Goal: Task Accomplishment & Management: Complete application form

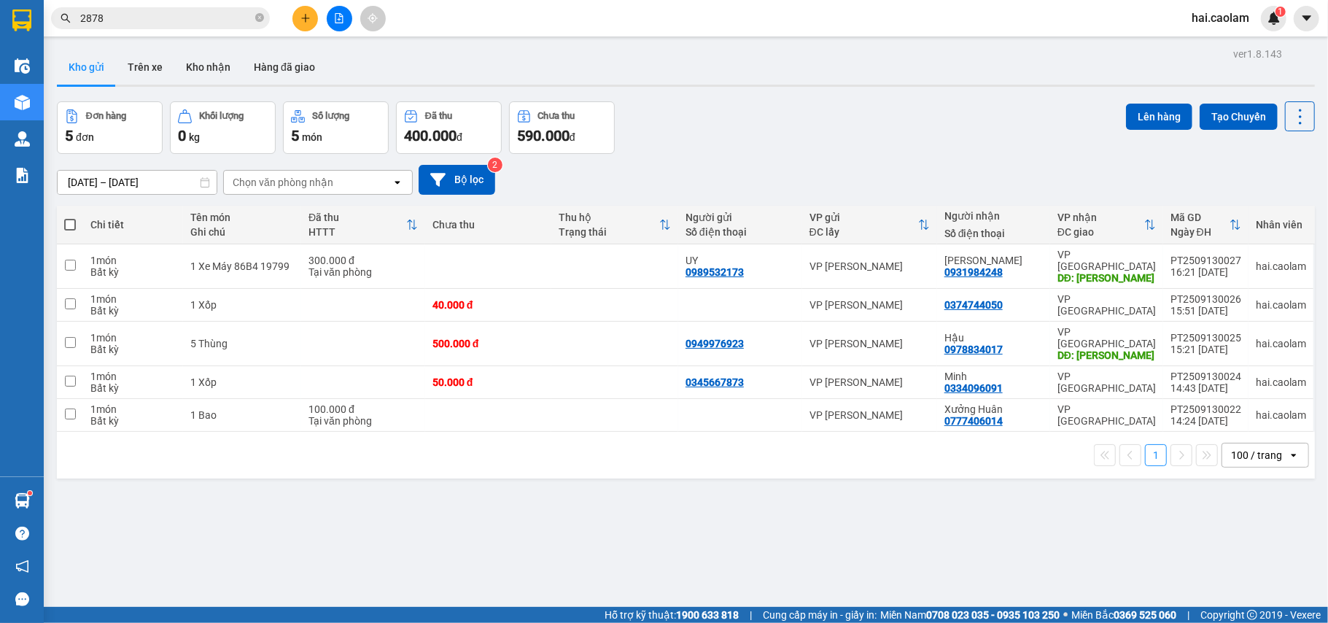
click at [712, 445] on div "1 100 / trang open" at bounding box center [686, 455] width 1246 height 25
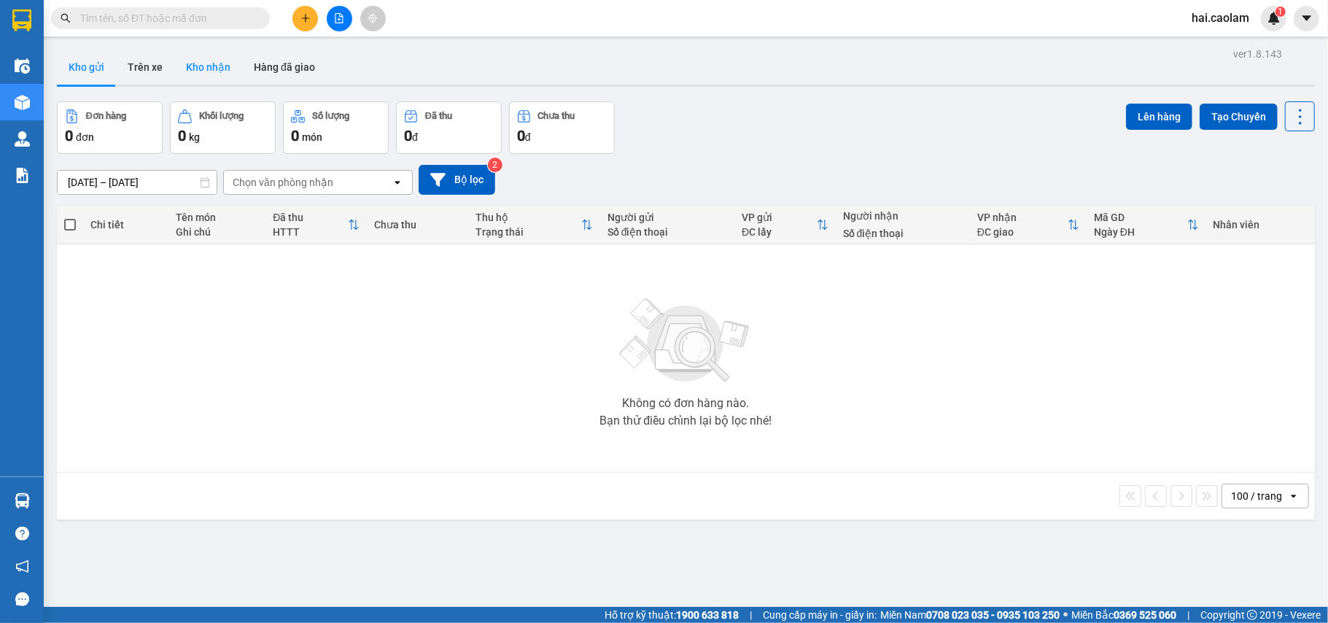
click at [201, 71] on button "Kho nhận" at bounding box center [208, 67] width 68 height 35
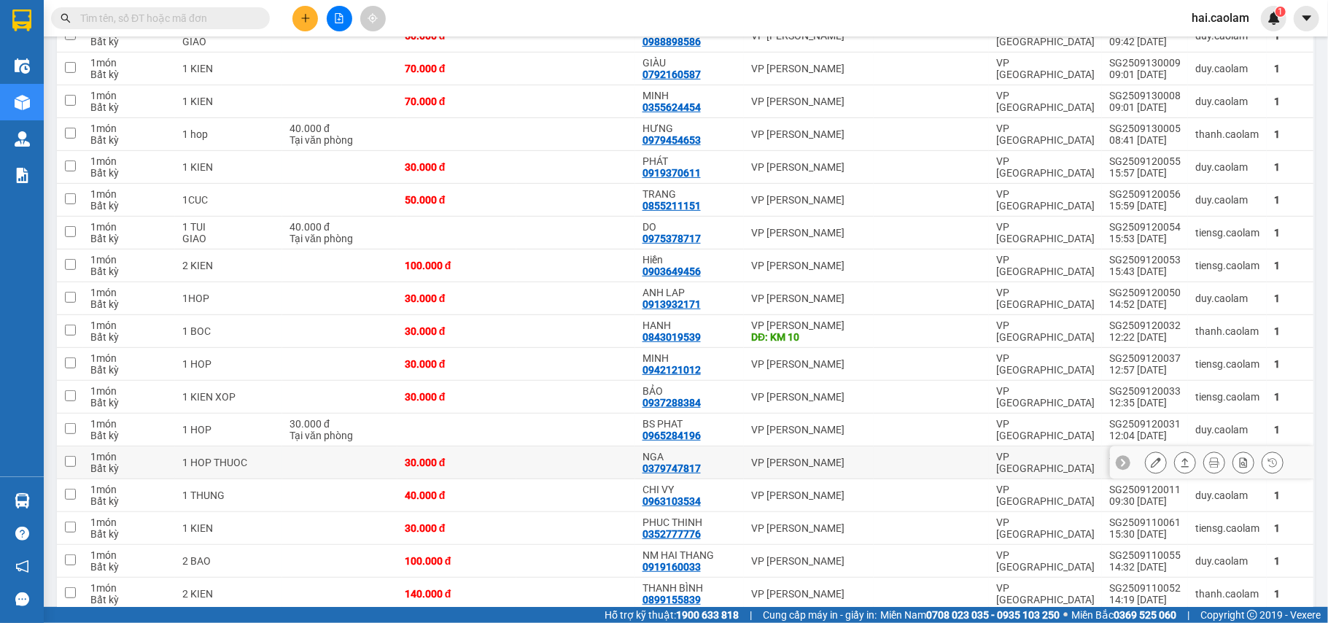
scroll to position [648, 0]
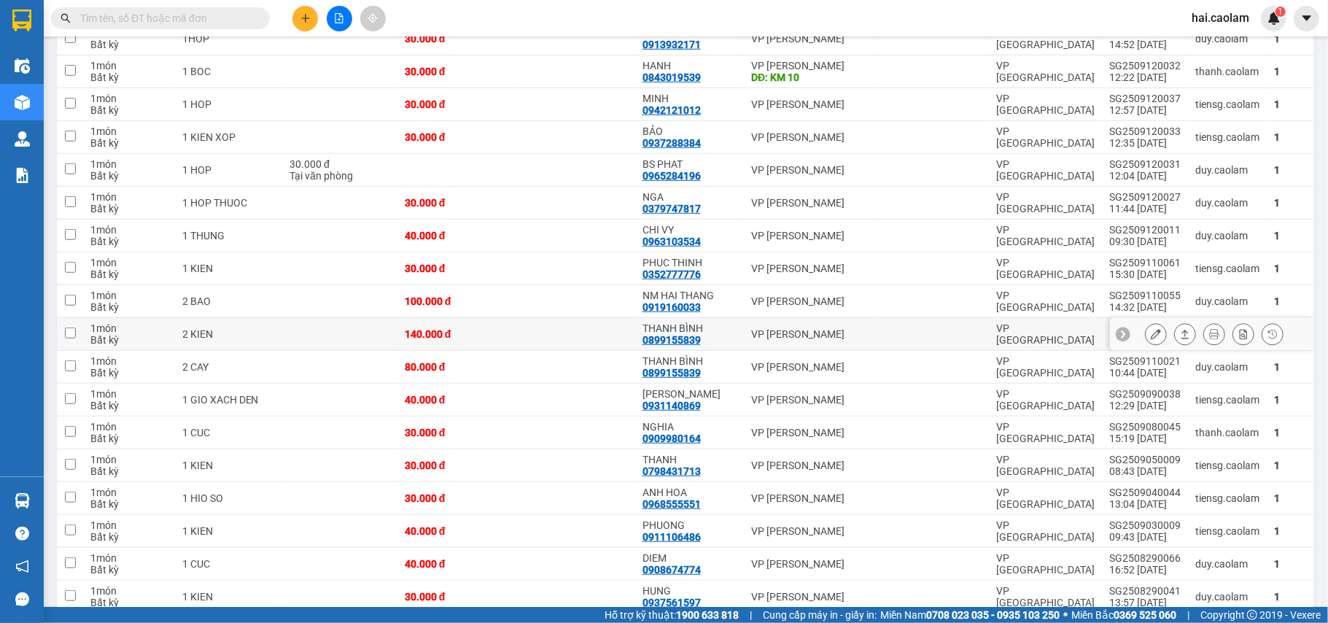
click at [643, 334] on div "THANH BÌNH" at bounding box center [689, 328] width 94 height 12
checkbox input "true"
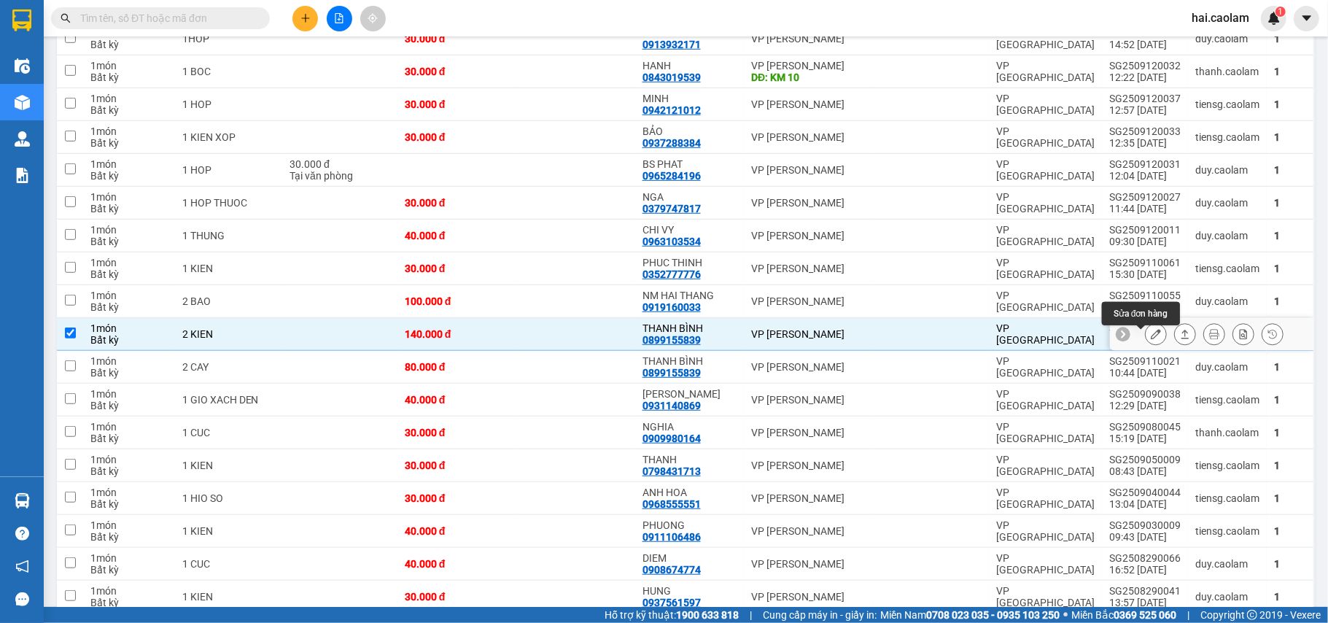
drag, startPoint x: 1143, startPoint y: 341, endPoint x: 1292, endPoint y: 397, distance: 159.0
click at [1150, 339] on icon at bounding box center [1155, 334] width 10 height 10
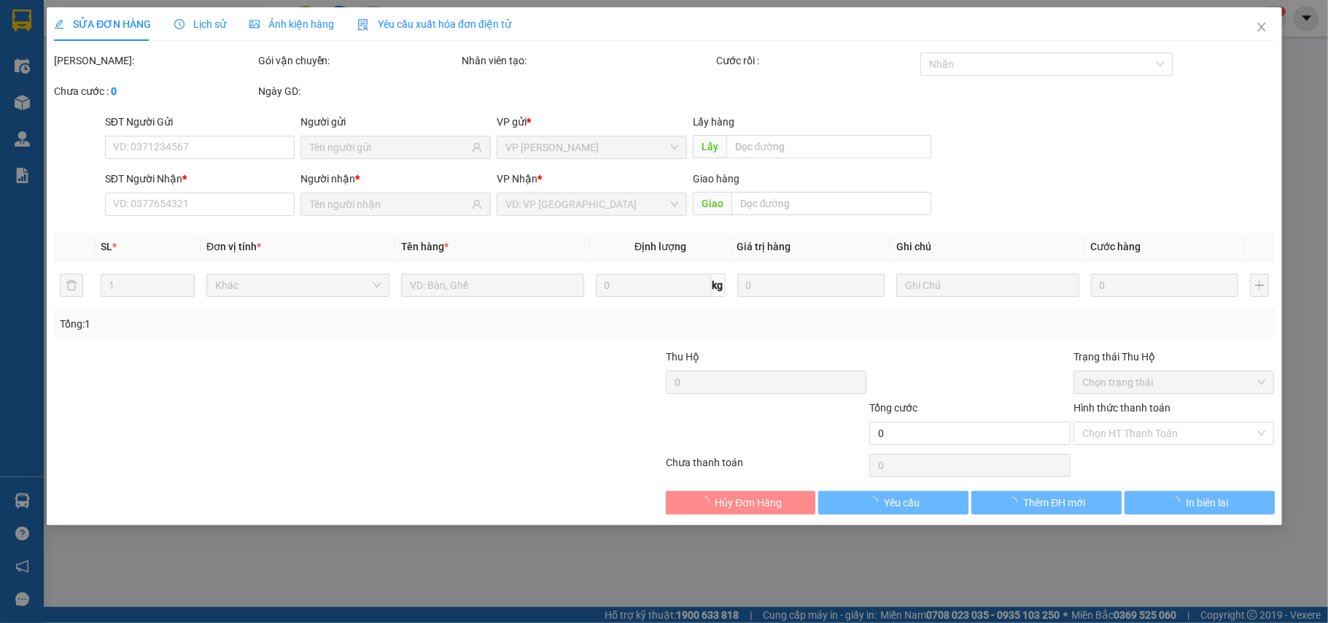
type input "0899155839"
type input "THANH BÌNH"
type input "140.000"
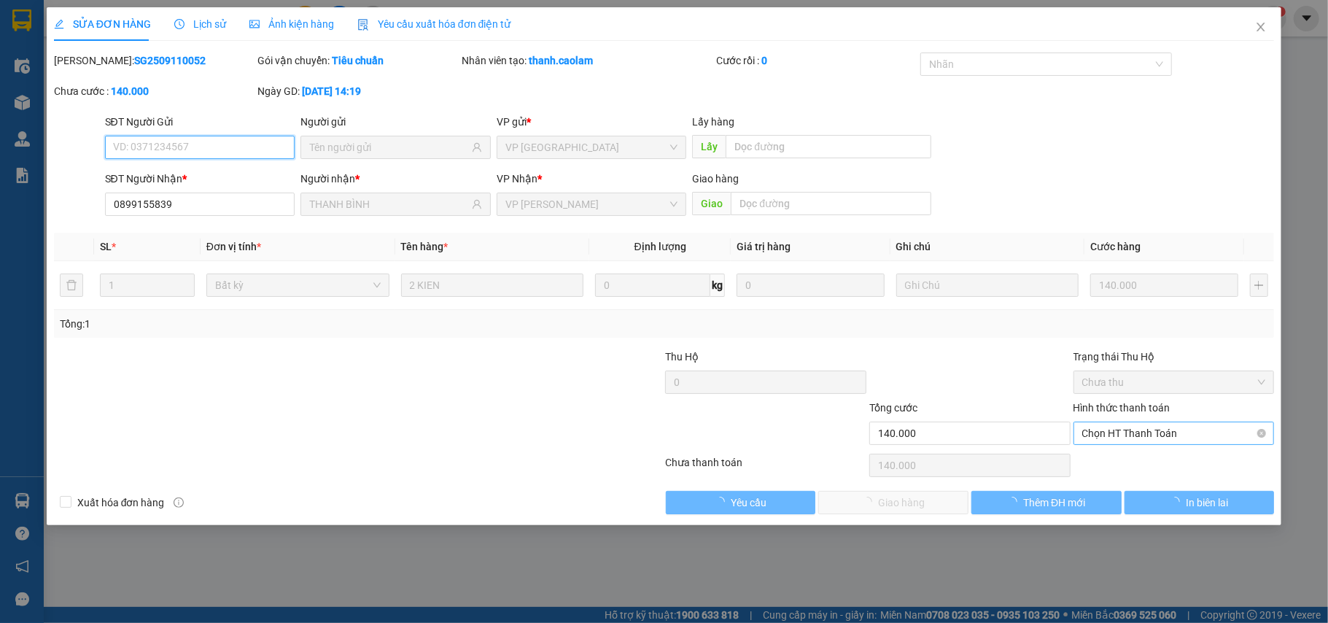
click at [1149, 441] on span "Chọn HT Thanh Toán" at bounding box center [1174, 433] width 184 height 22
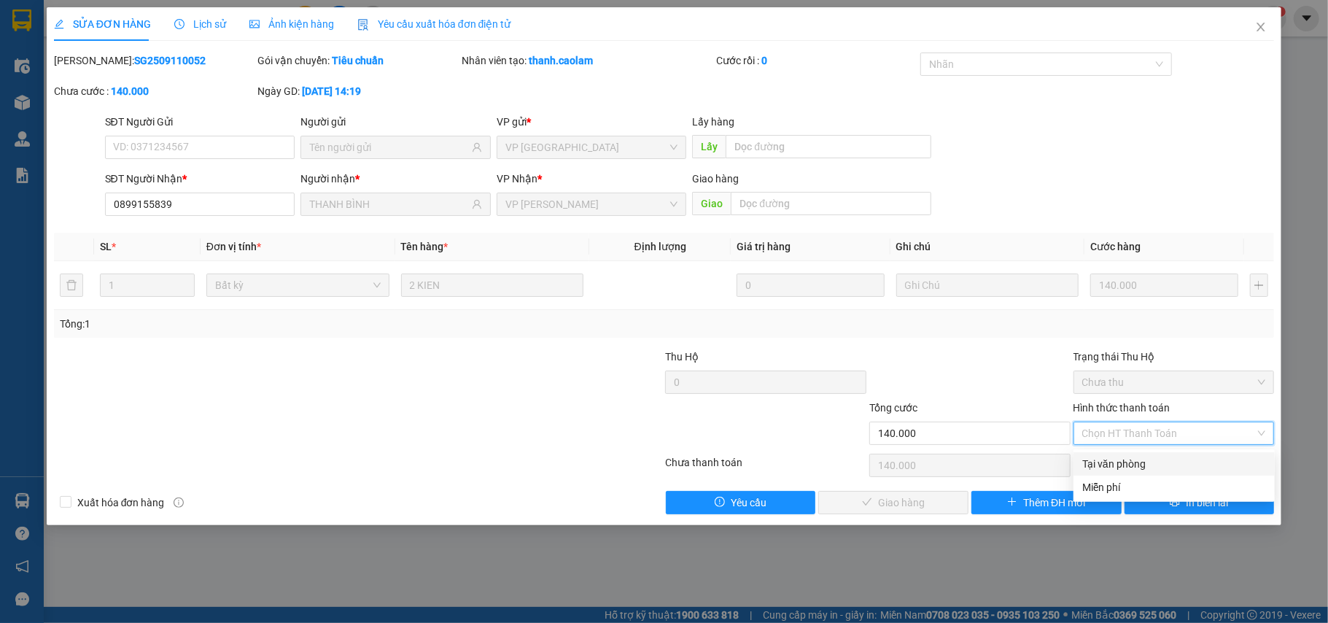
drag, startPoint x: 1132, startPoint y: 459, endPoint x: 932, endPoint y: 518, distance: 208.8
click at [1130, 462] on div "Tại văn phòng" at bounding box center [1174, 464] width 184 height 16
type input "0"
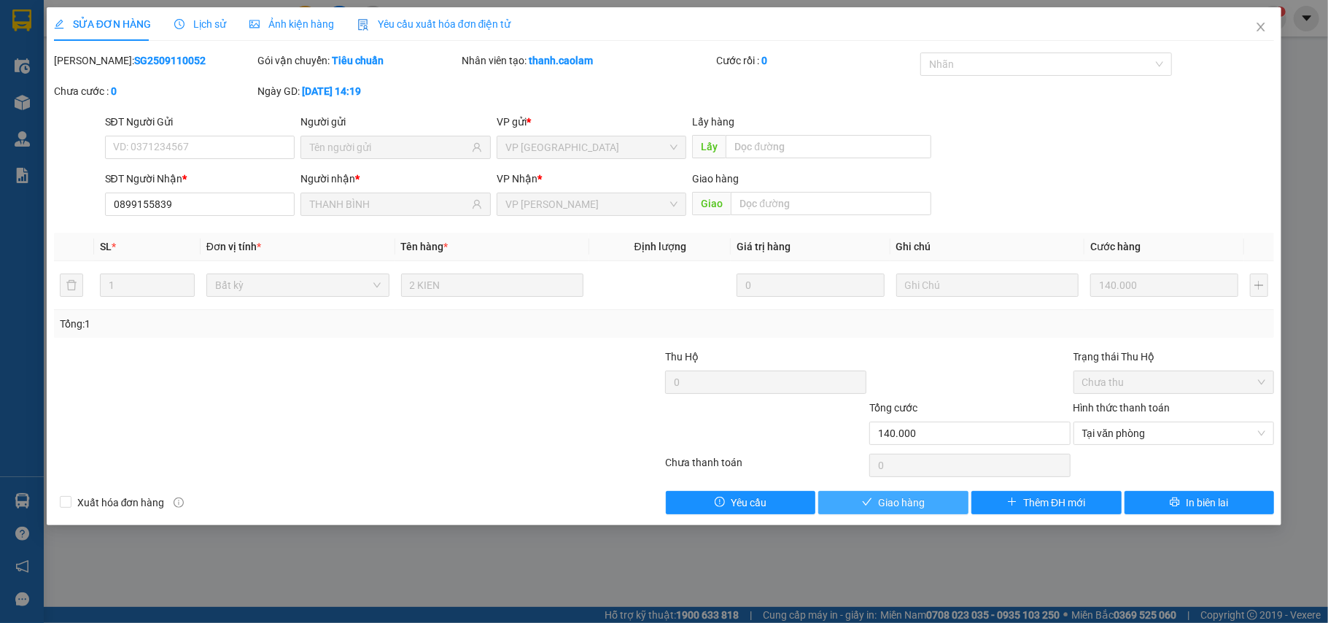
click at [888, 497] on span "Giao hàng" at bounding box center [901, 502] width 47 height 16
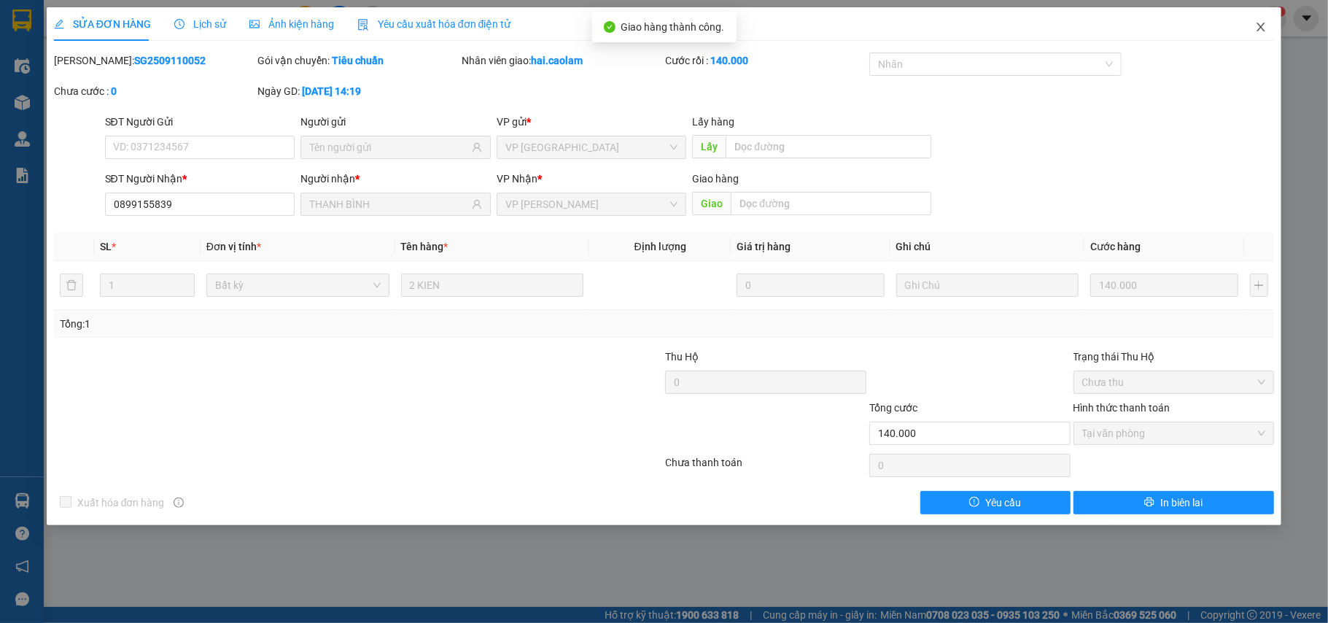
click at [1261, 29] on icon "close" at bounding box center [1261, 27] width 8 height 9
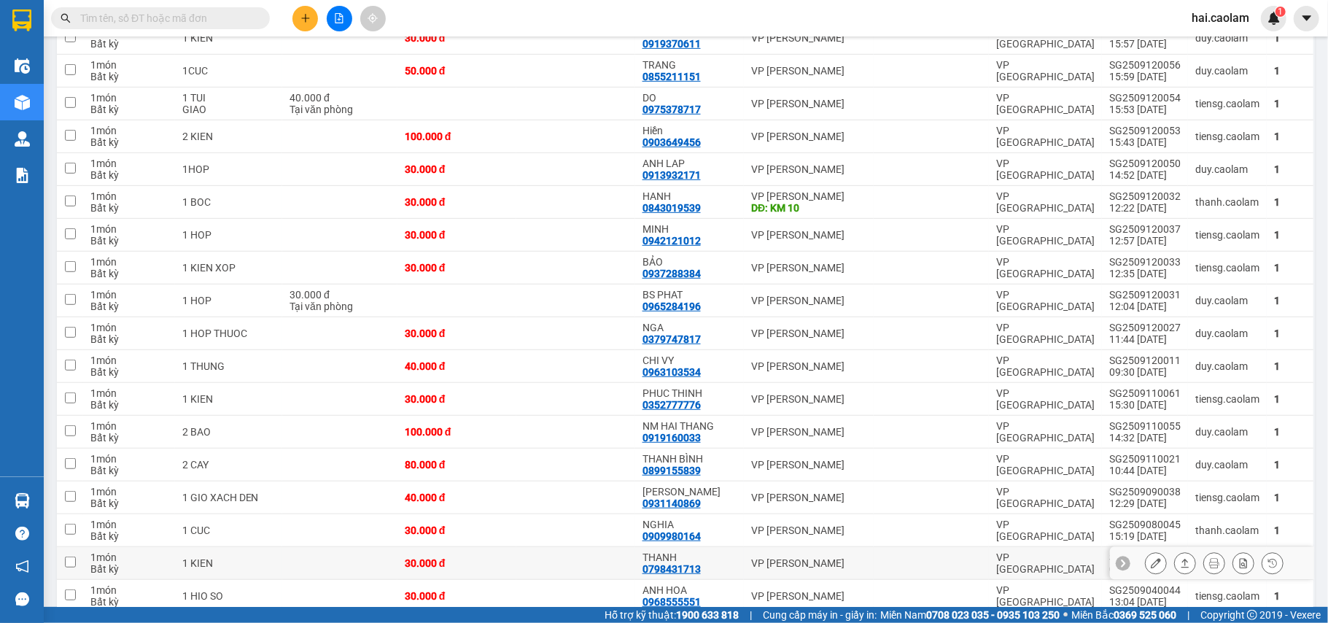
scroll to position [777, 0]
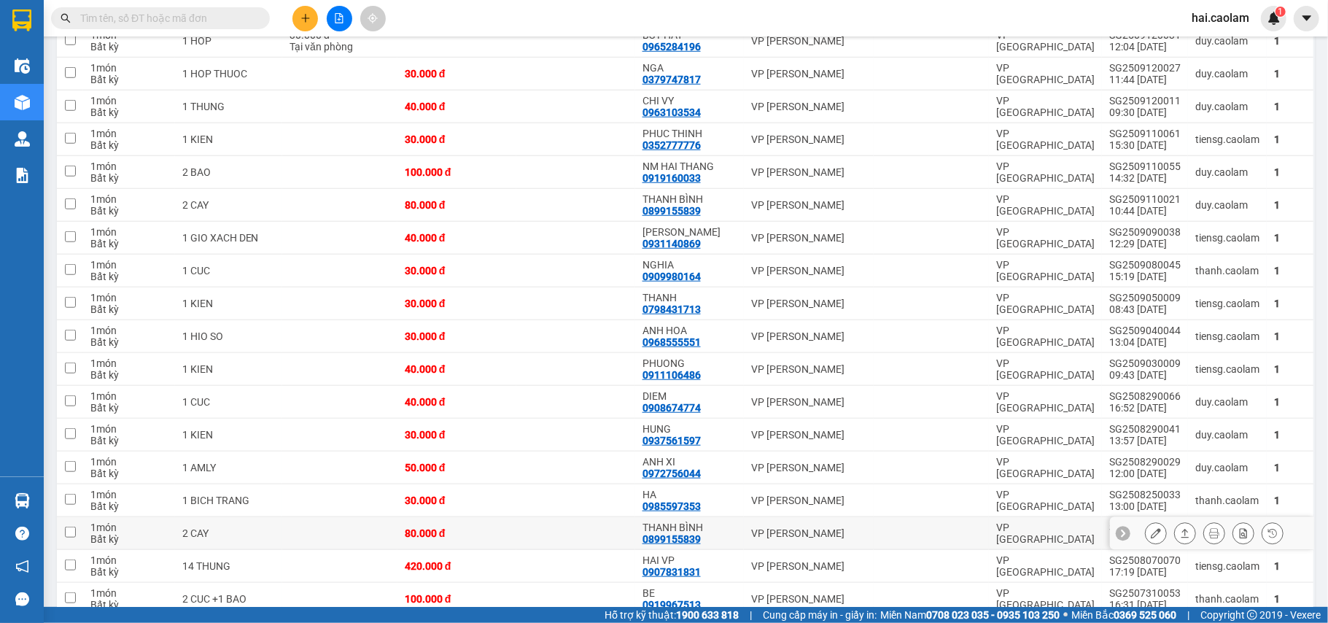
click at [716, 533] on div "THANH BÌNH" at bounding box center [689, 527] width 94 height 12
checkbox input "true"
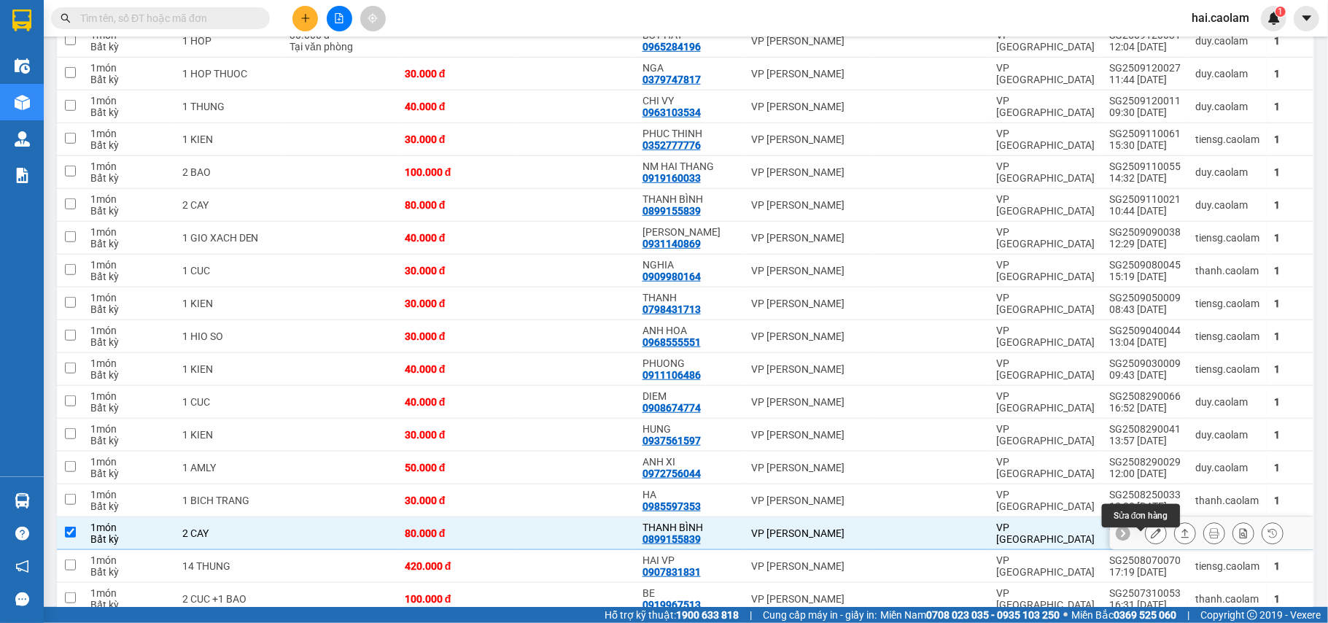
click at [1150, 538] on icon at bounding box center [1155, 533] width 10 height 10
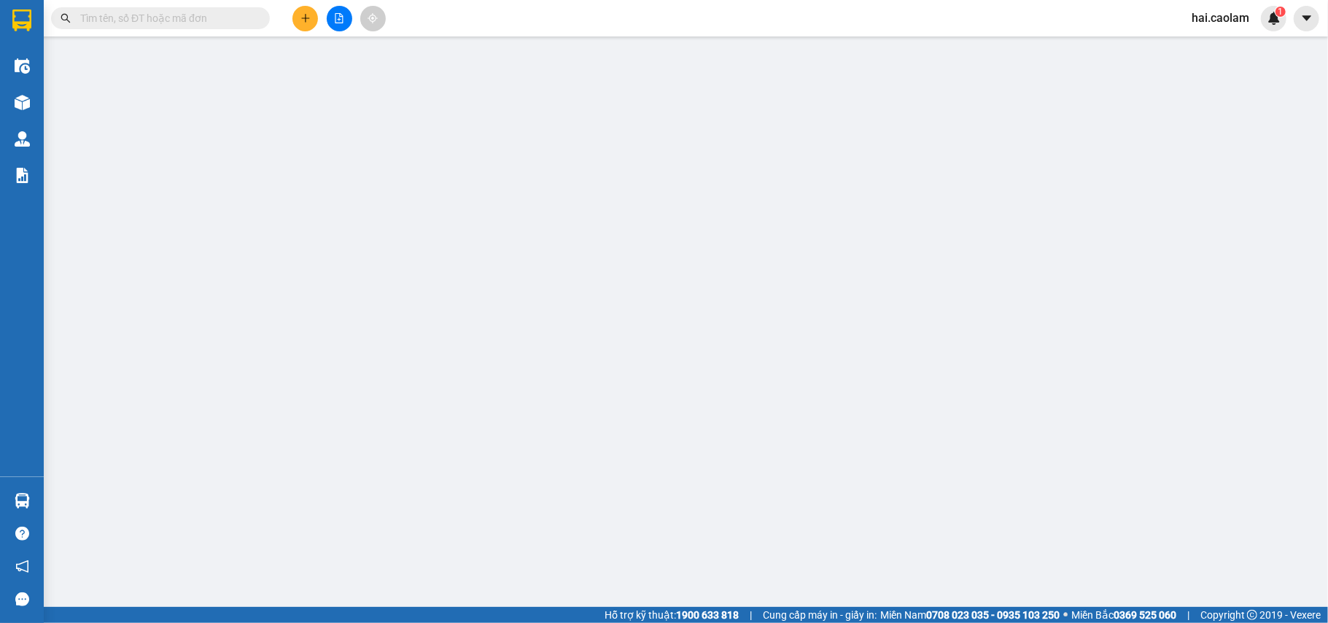
type input "0899155839"
type input "THANH BÌNH"
type input "80.000"
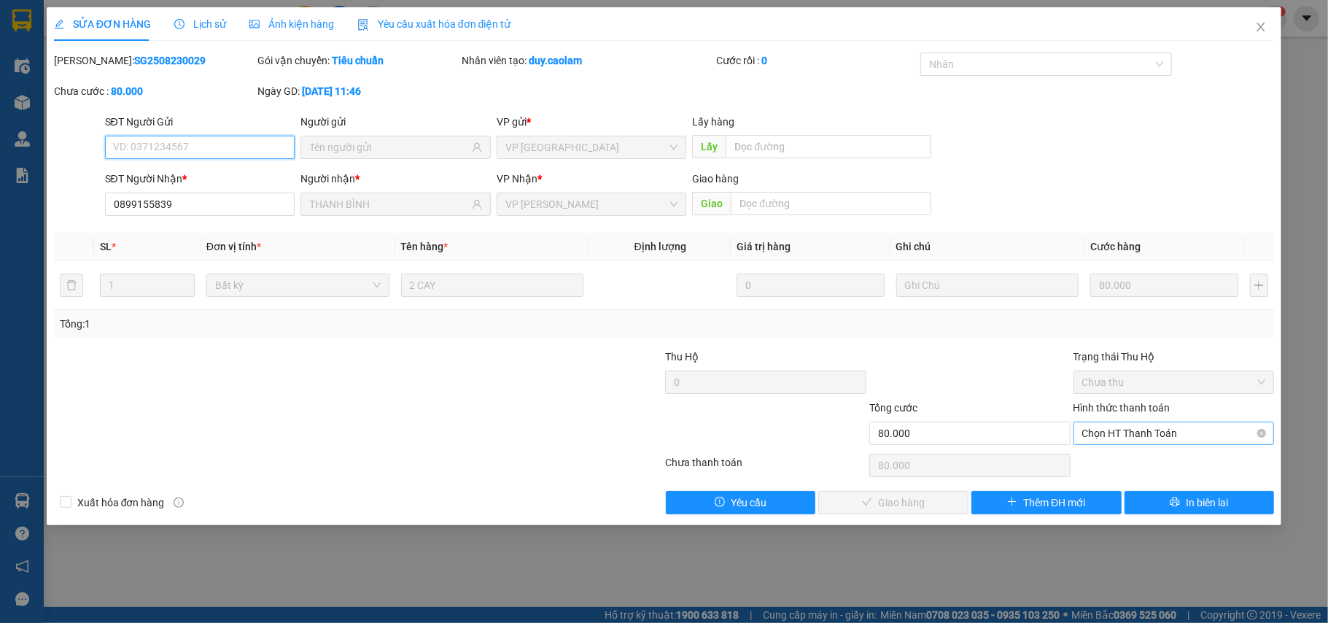
drag, startPoint x: 1107, startPoint y: 423, endPoint x: 1107, endPoint y: 442, distance: 19.0
click at [1107, 427] on div "Chọn HT Thanh Toán" at bounding box center [1173, 432] width 201 height 23
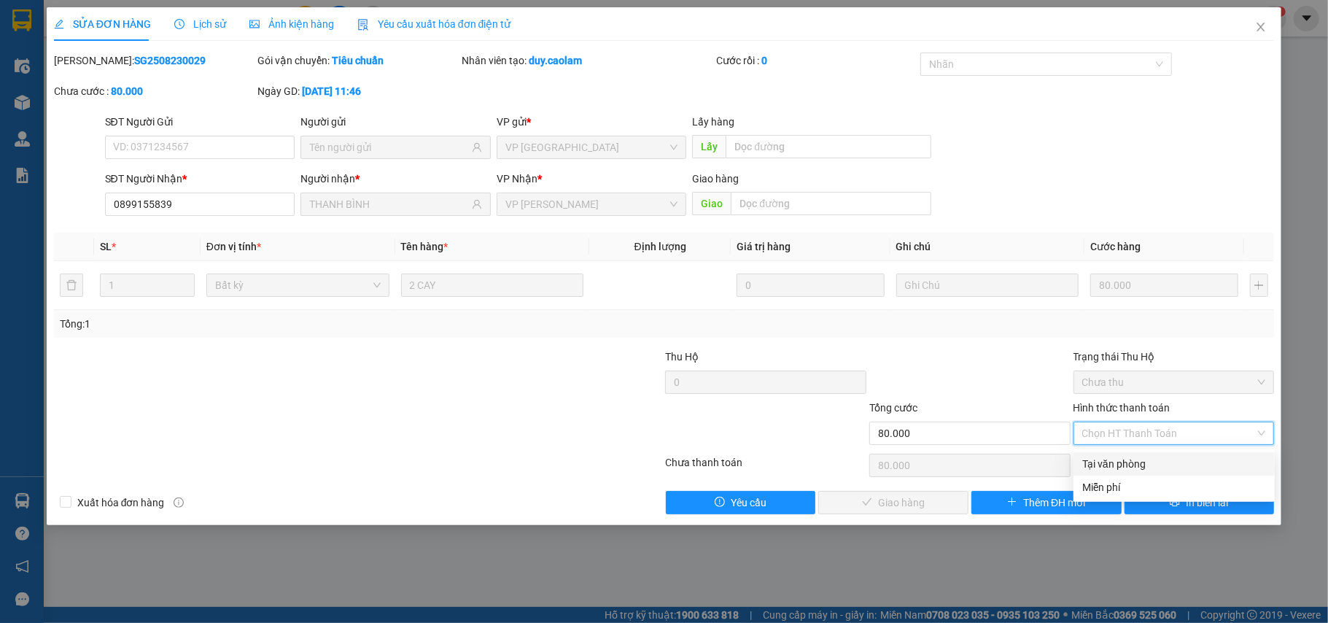
click at [1104, 456] on div "Tại văn phòng" at bounding box center [1174, 464] width 184 height 16
type input "0"
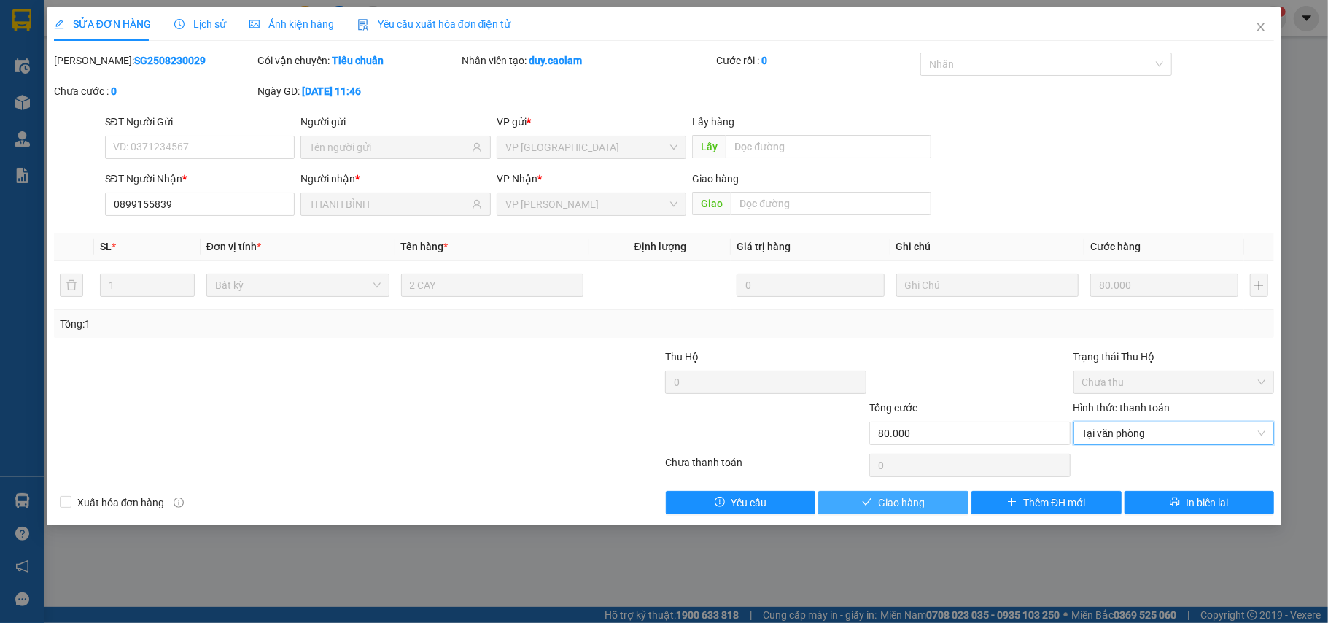
click at [946, 494] on button "Giao hàng" at bounding box center [893, 502] width 150 height 23
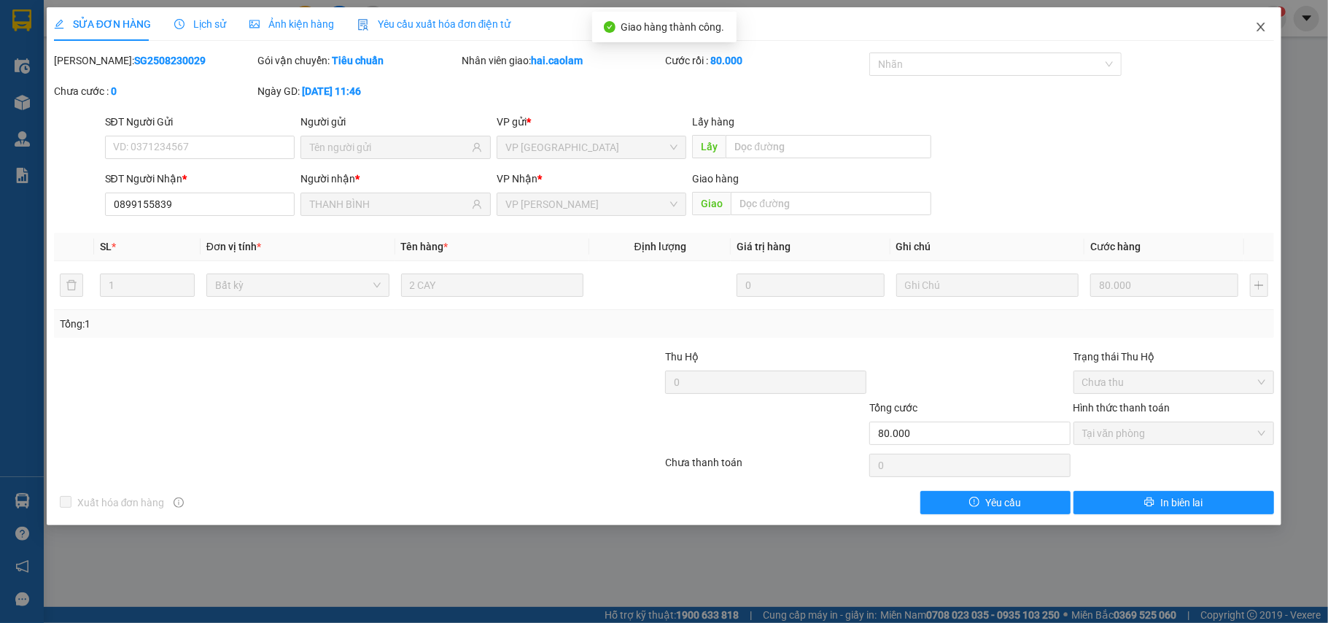
click at [1261, 23] on icon "close" at bounding box center [1261, 27] width 12 height 12
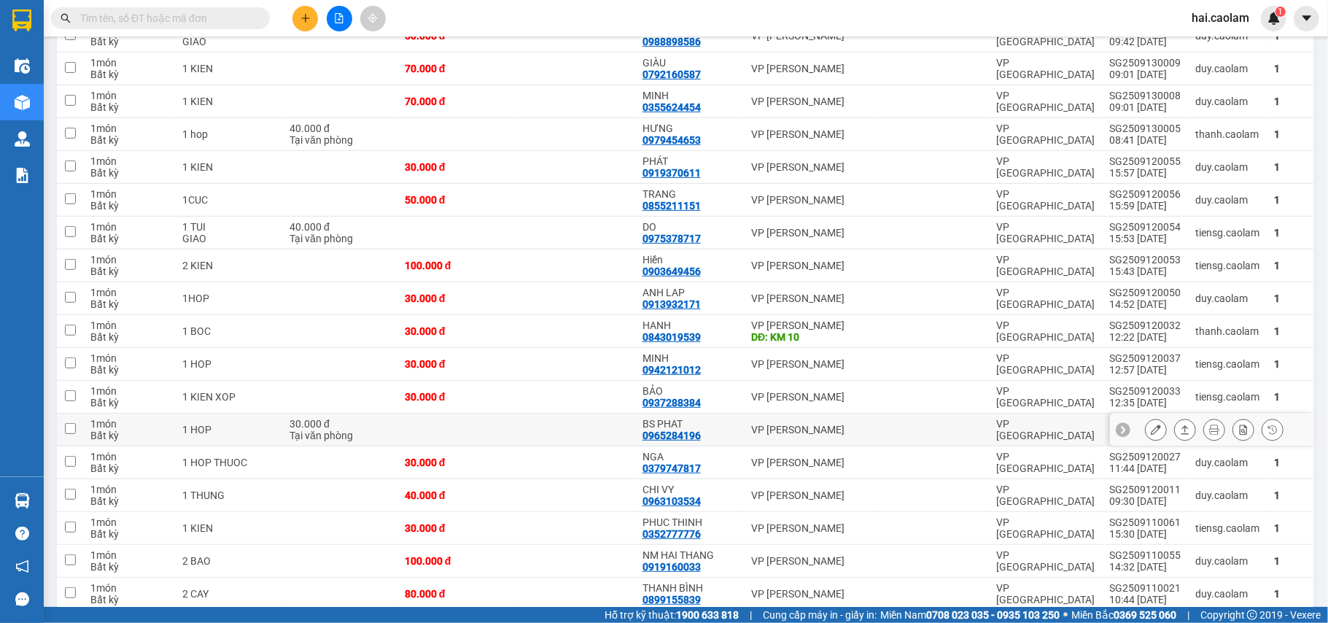
scroll to position [777, 0]
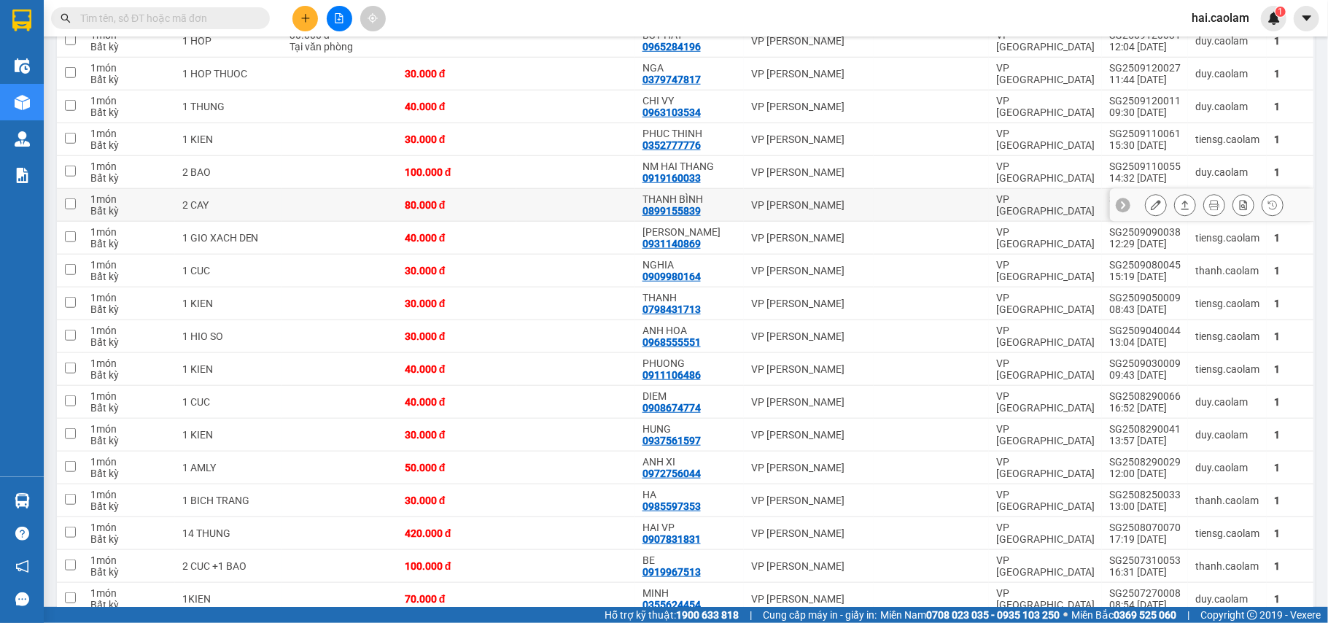
click at [751, 205] on div "VP [PERSON_NAME]" at bounding box center [808, 205] width 115 height 12
checkbox input "true"
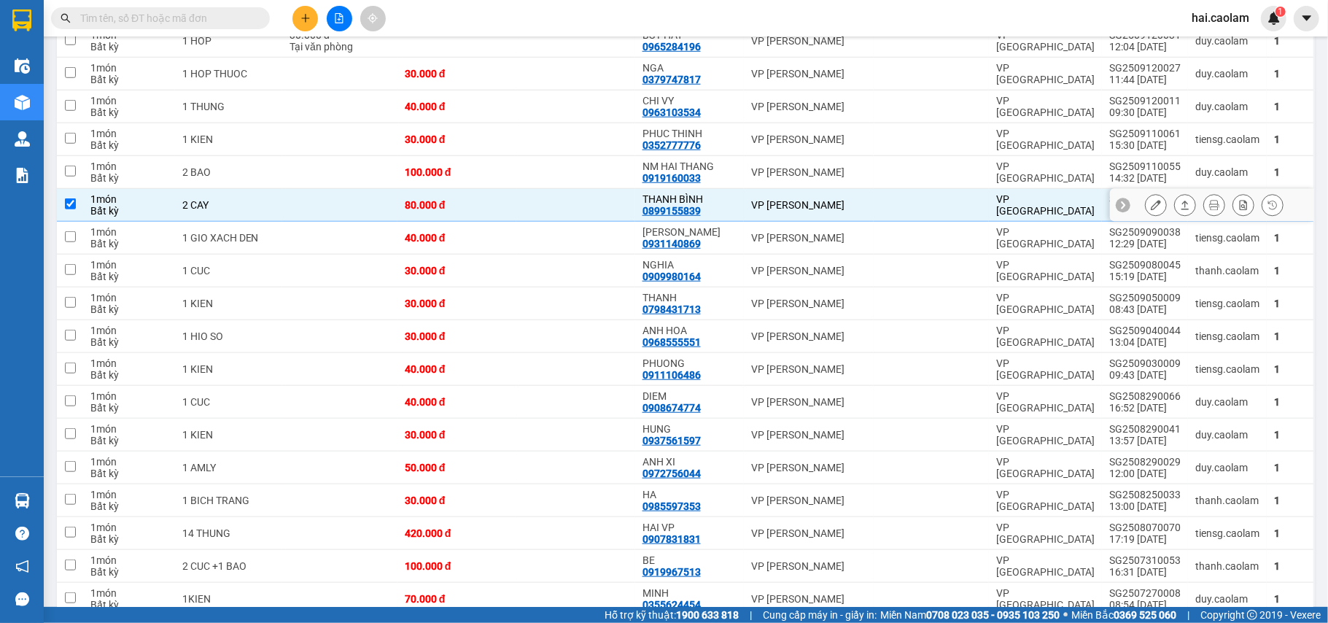
click at [1150, 210] on icon at bounding box center [1155, 205] width 10 height 10
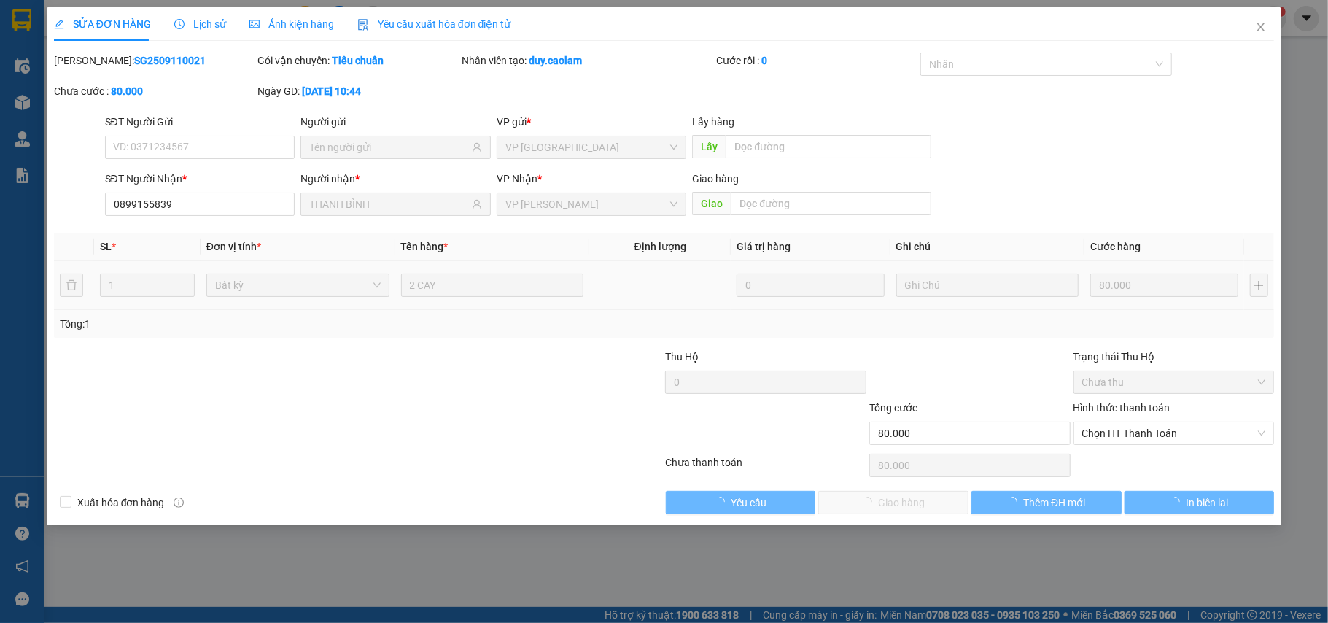
type input "0899155839"
type input "THANH BÌNH"
type input "80.000"
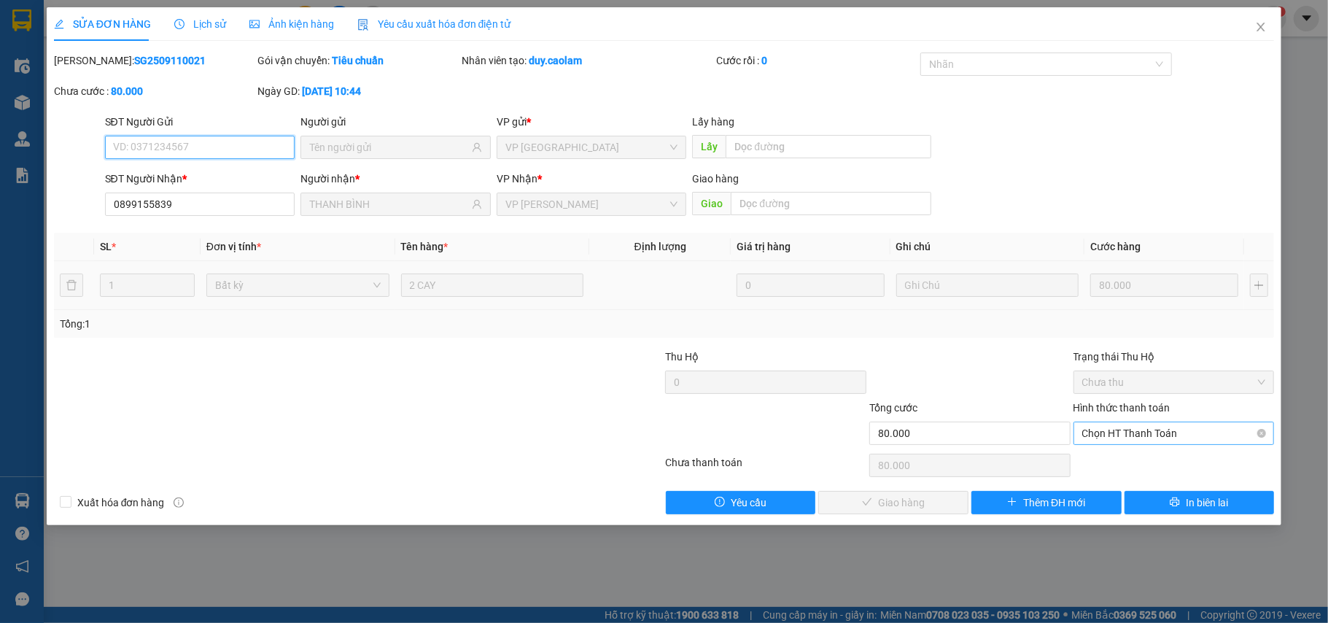
click at [1134, 435] on span "Chọn HT Thanh Toán" at bounding box center [1174, 433] width 184 height 22
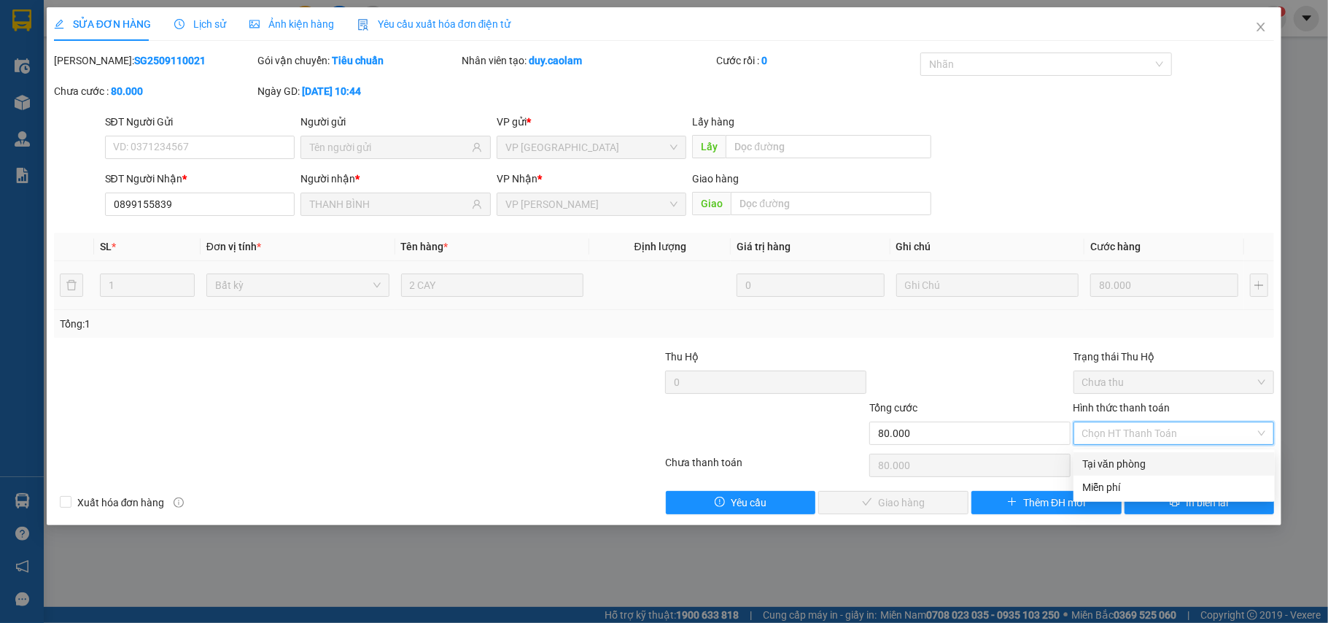
click at [1129, 470] on div "Tại văn phòng" at bounding box center [1174, 464] width 184 height 16
type input "0"
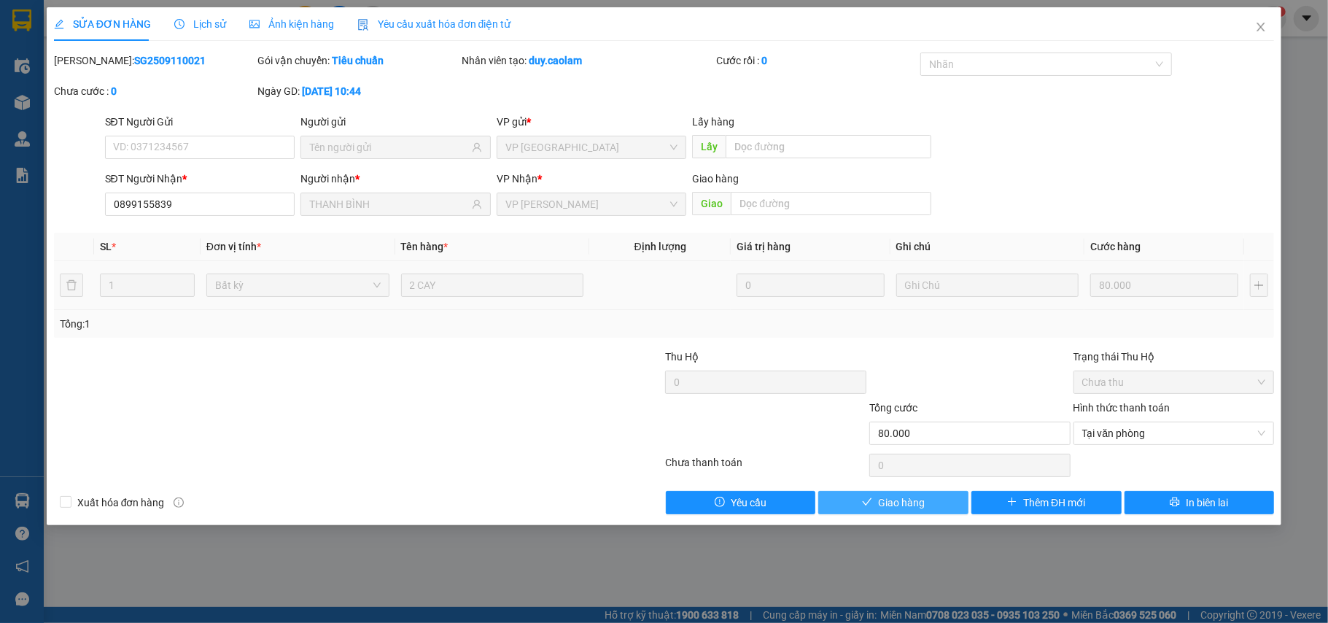
click at [888, 510] on span "Giao hàng" at bounding box center [901, 502] width 47 height 16
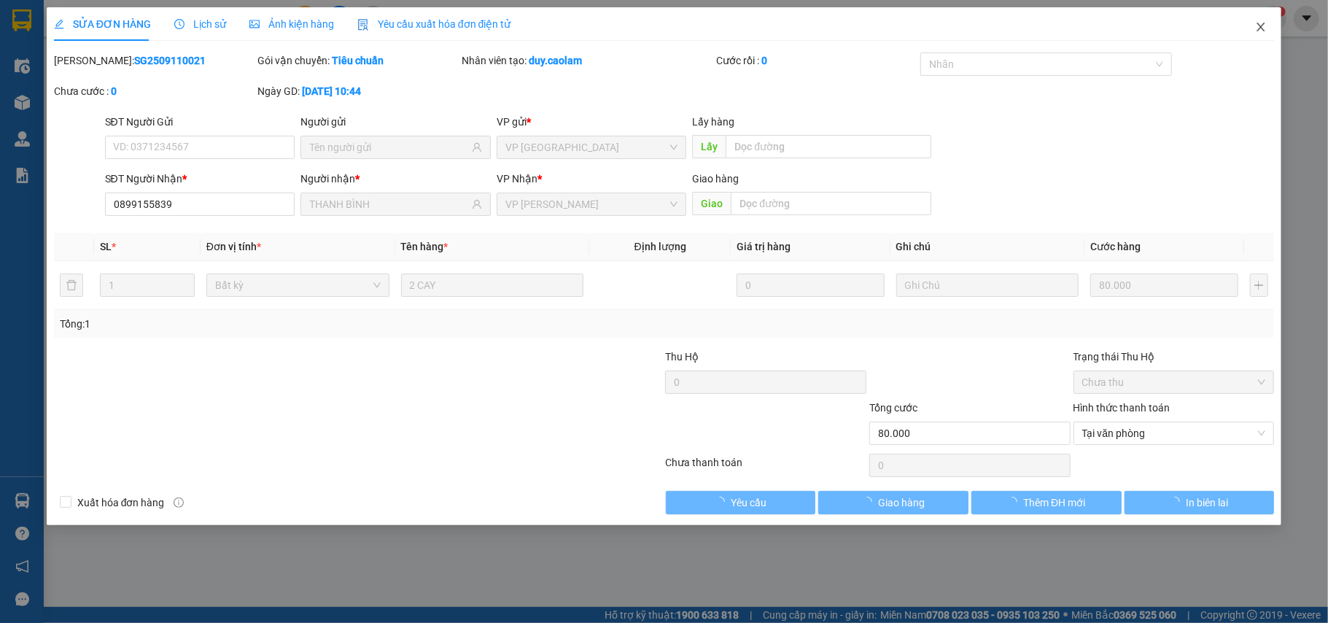
click at [1269, 29] on span "Close" at bounding box center [1260, 27] width 41 height 41
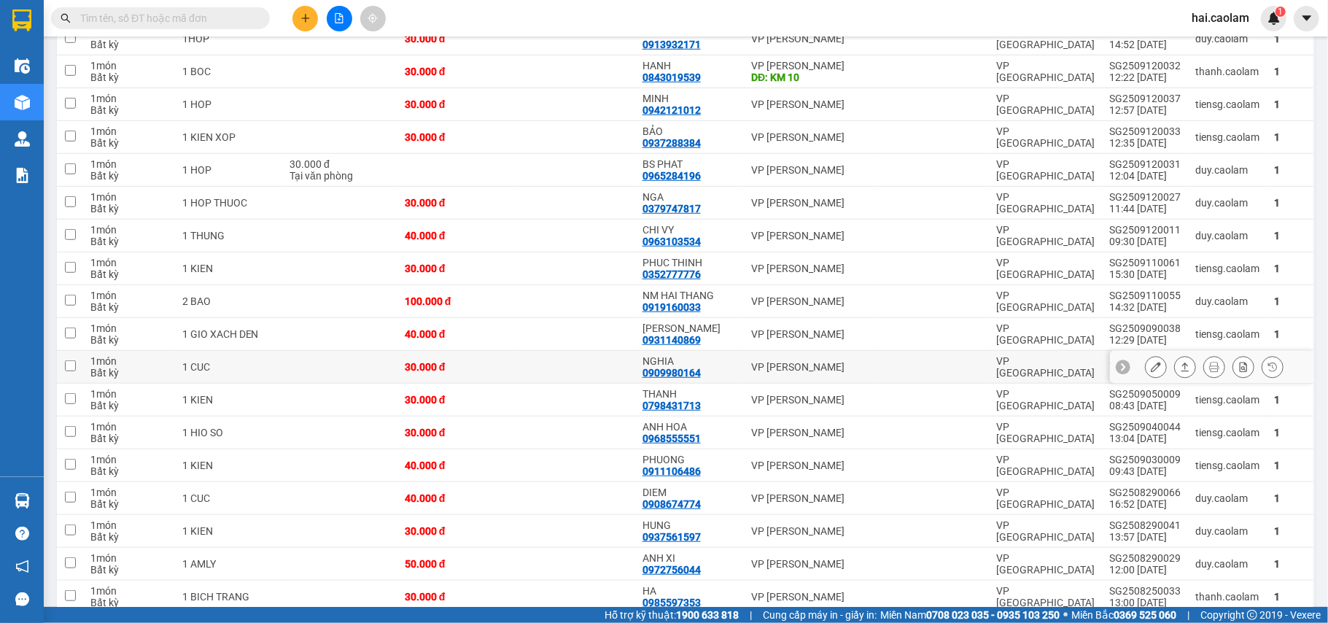
scroll to position [260, 0]
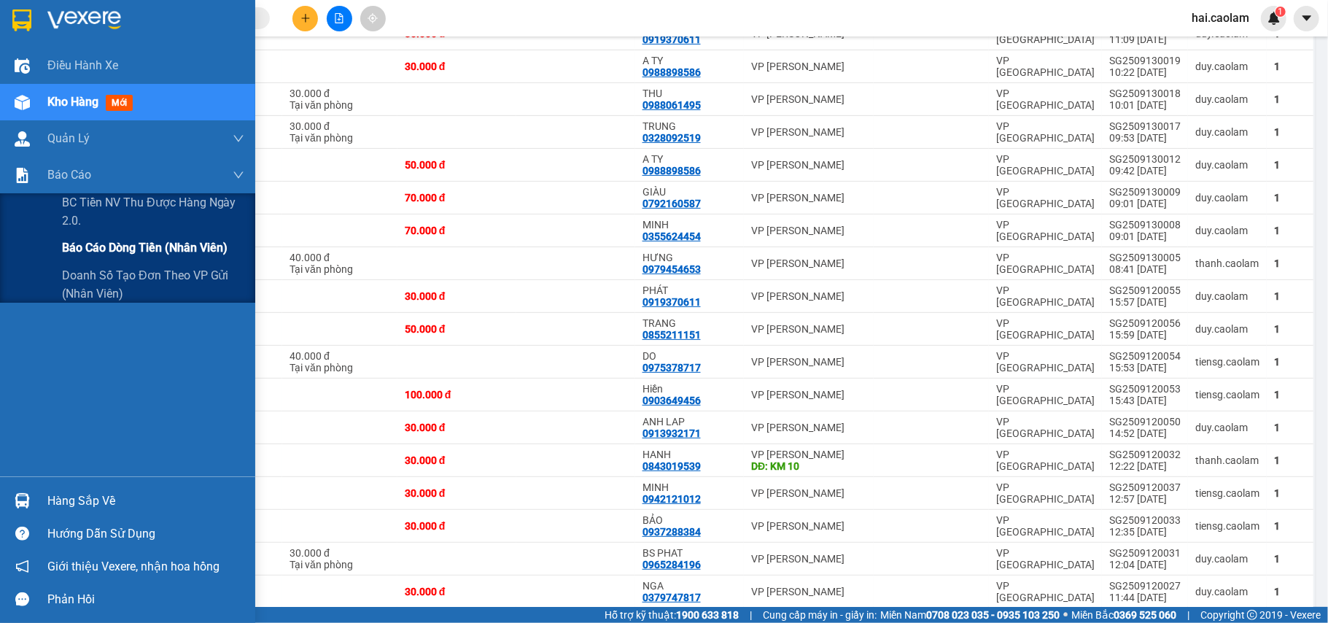
click at [121, 248] on span "Báo cáo dòng tiền (nhân viên)" at bounding box center [145, 247] width 166 height 18
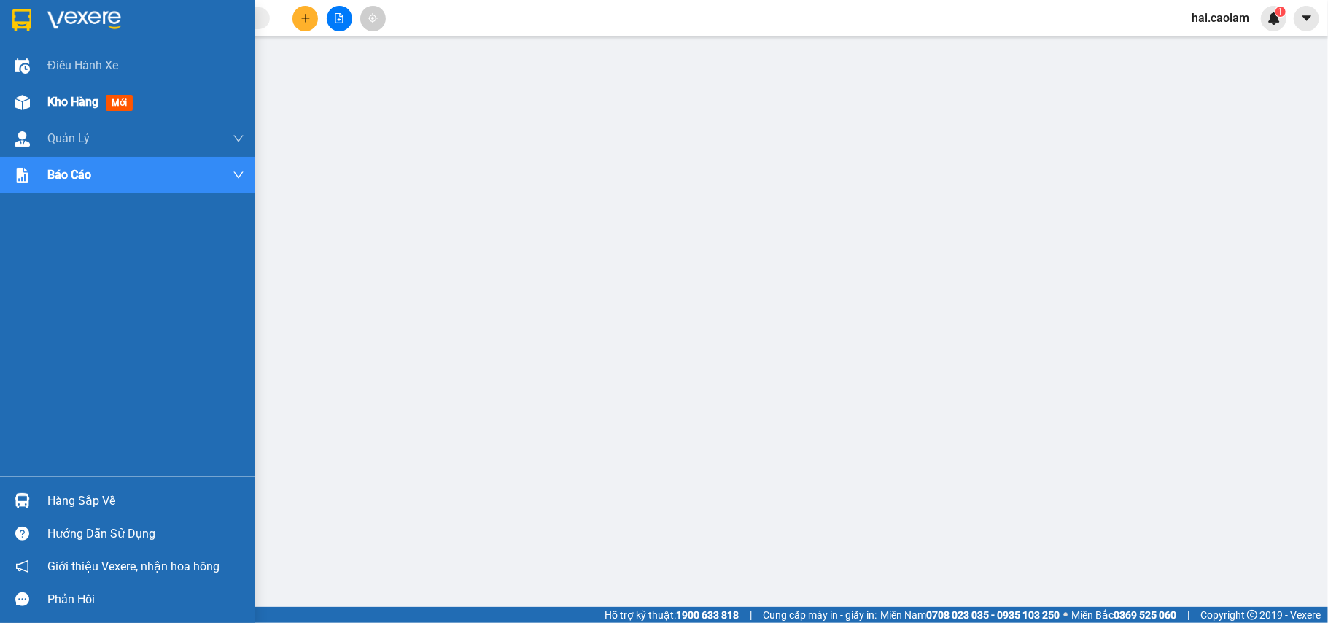
click at [30, 109] on div at bounding box center [22, 103] width 26 height 26
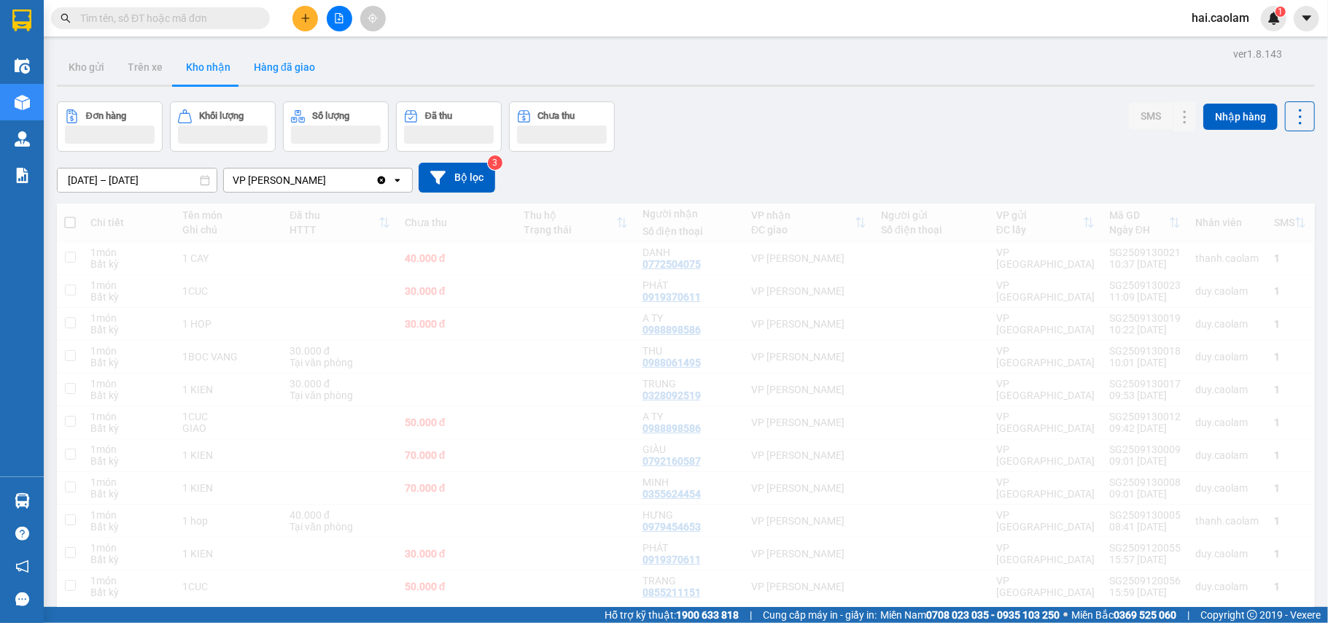
click at [248, 61] on button "Hàng đã giao" at bounding box center [284, 67] width 85 height 35
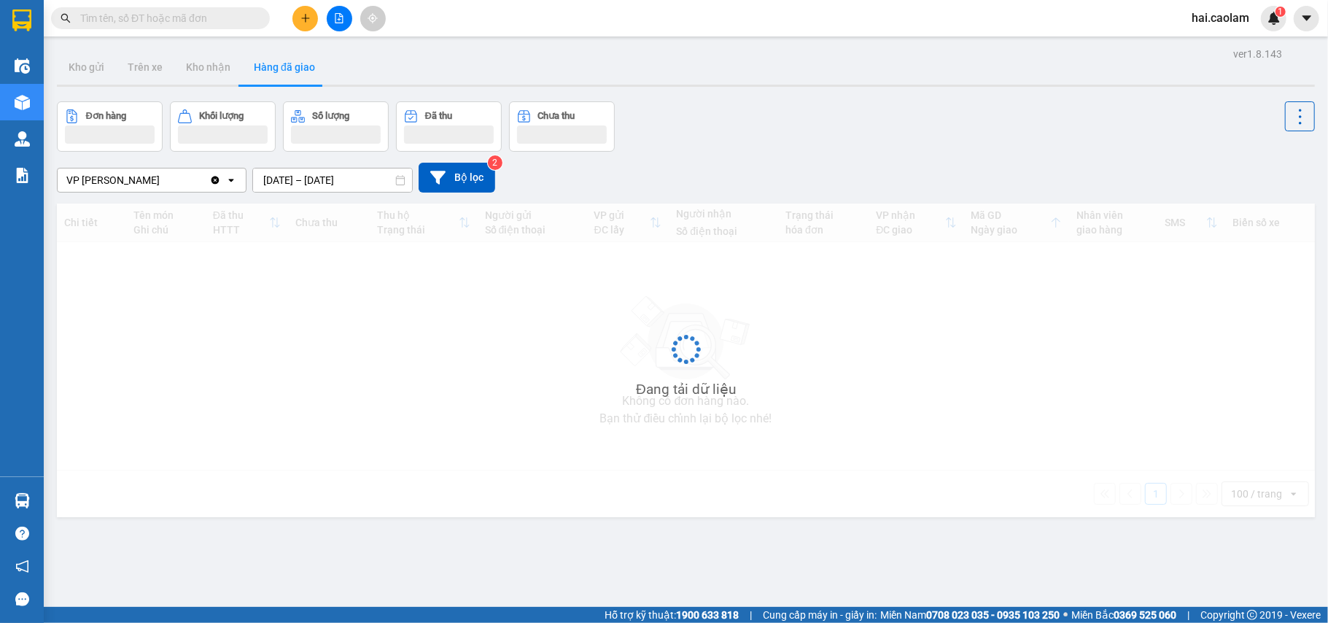
click at [263, 67] on button "Hàng đã giao" at bounding box center [284, 67] width 85 height 35
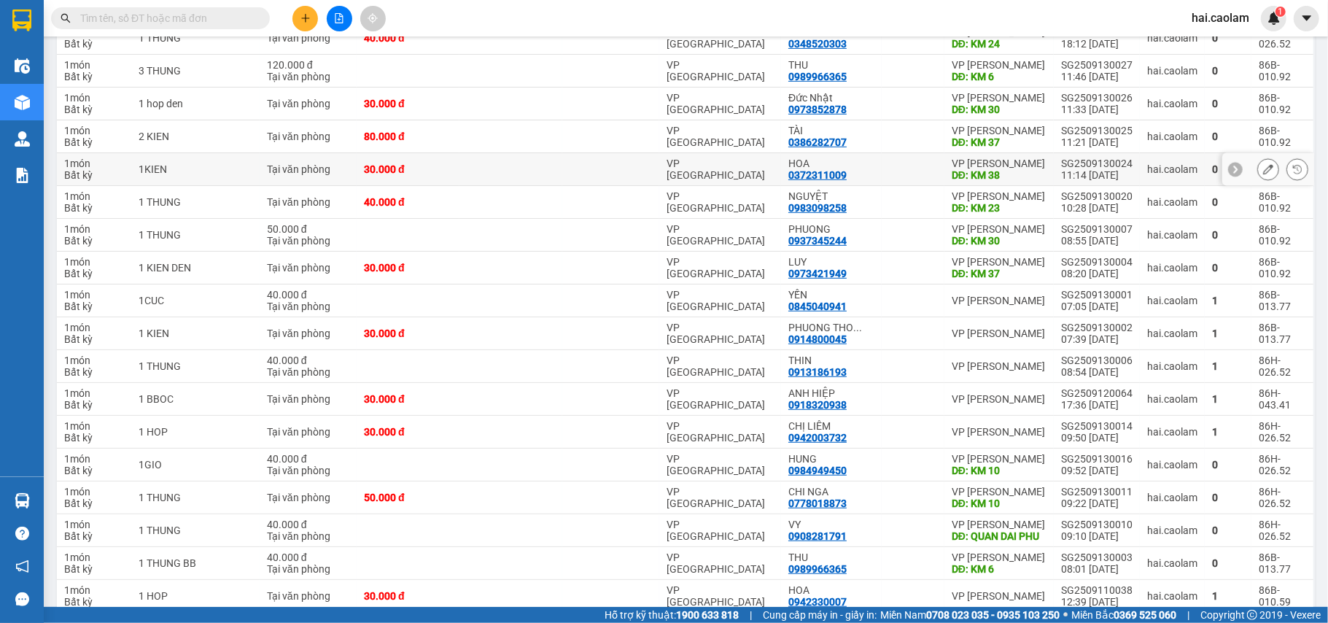
scroll to position [129, 0]
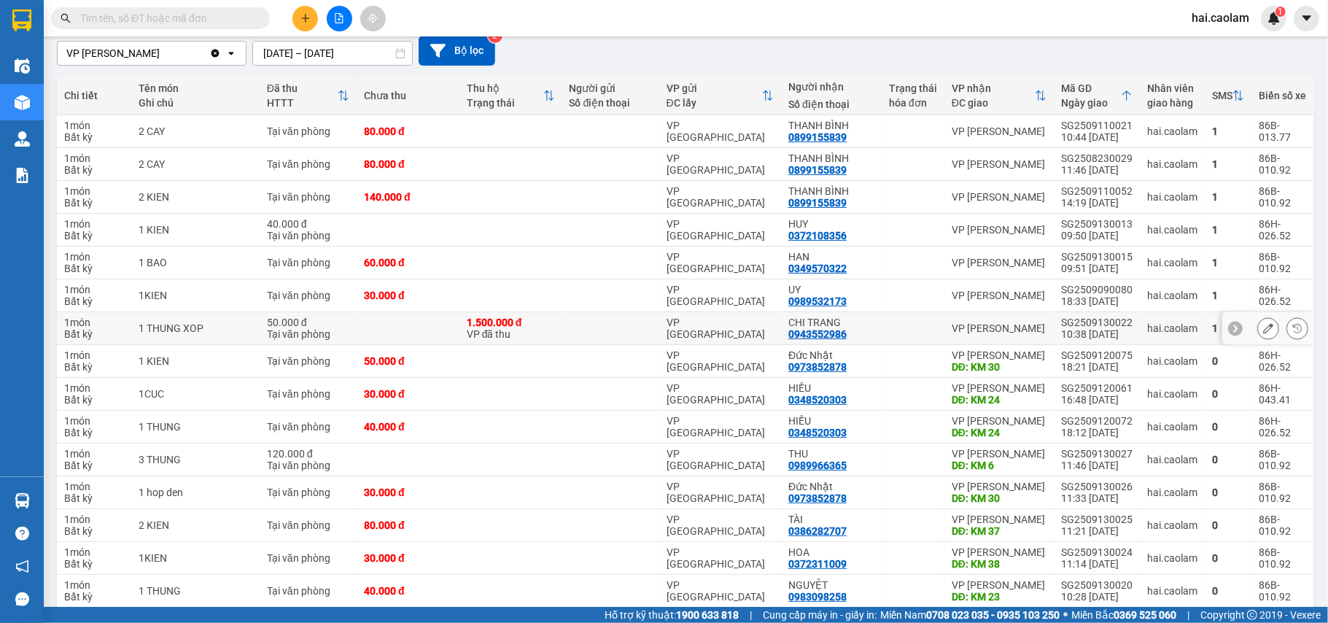
click at [951, 334] on div "VP [PERSON_NAME]" at bounding box center [998, 328] width 95 height 12
click at [992, 319] on td "VP [PERSON_NAME]" at bounding box center [998, 328] width 109 height 33
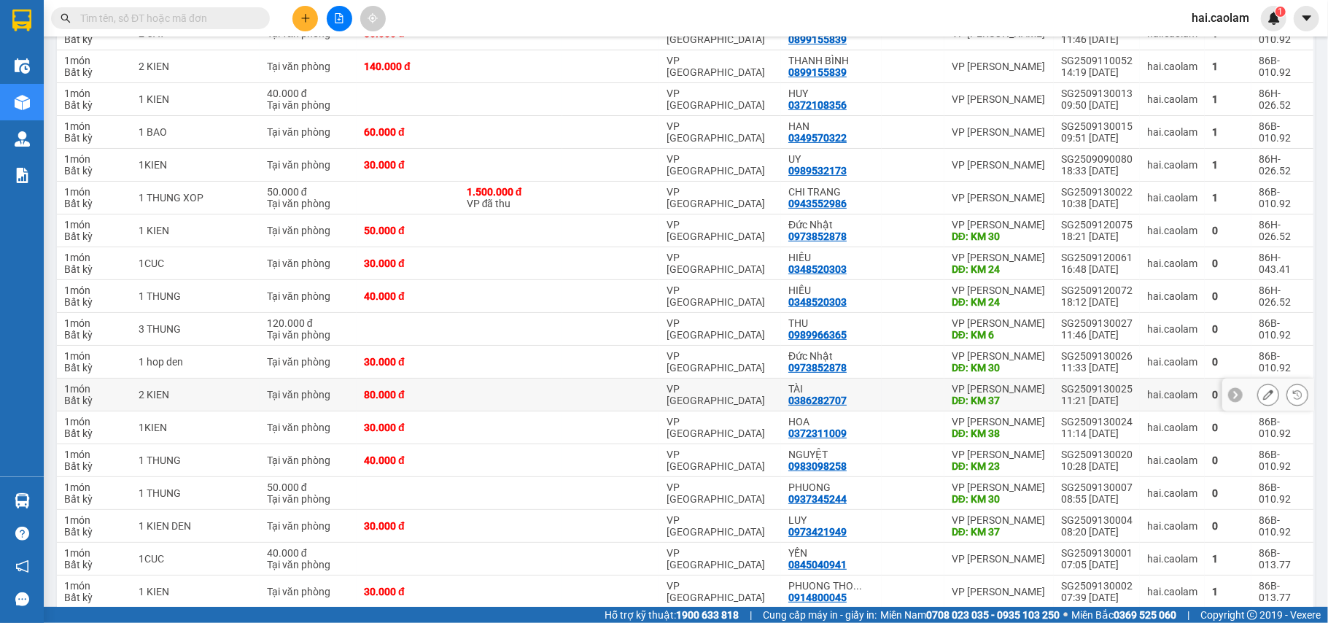
scroll to position [0, 0]
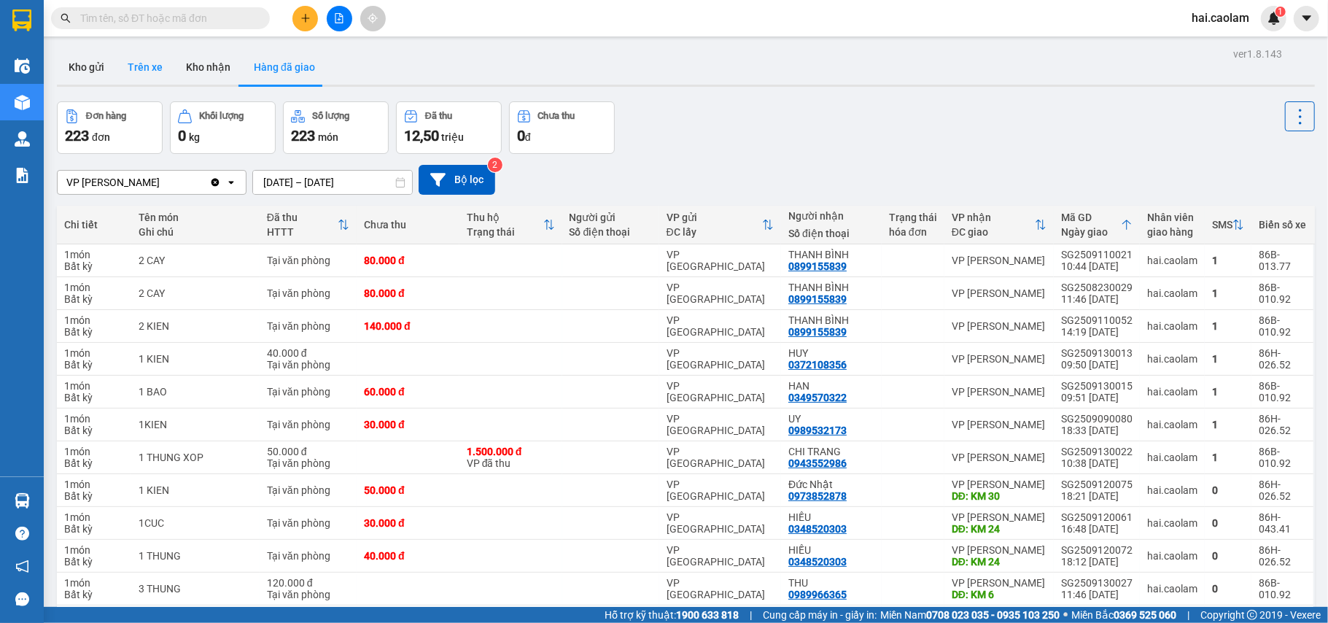
click at [161, 58] on button "Trên xe" at bounding box center [145, 67] width 58 height 35
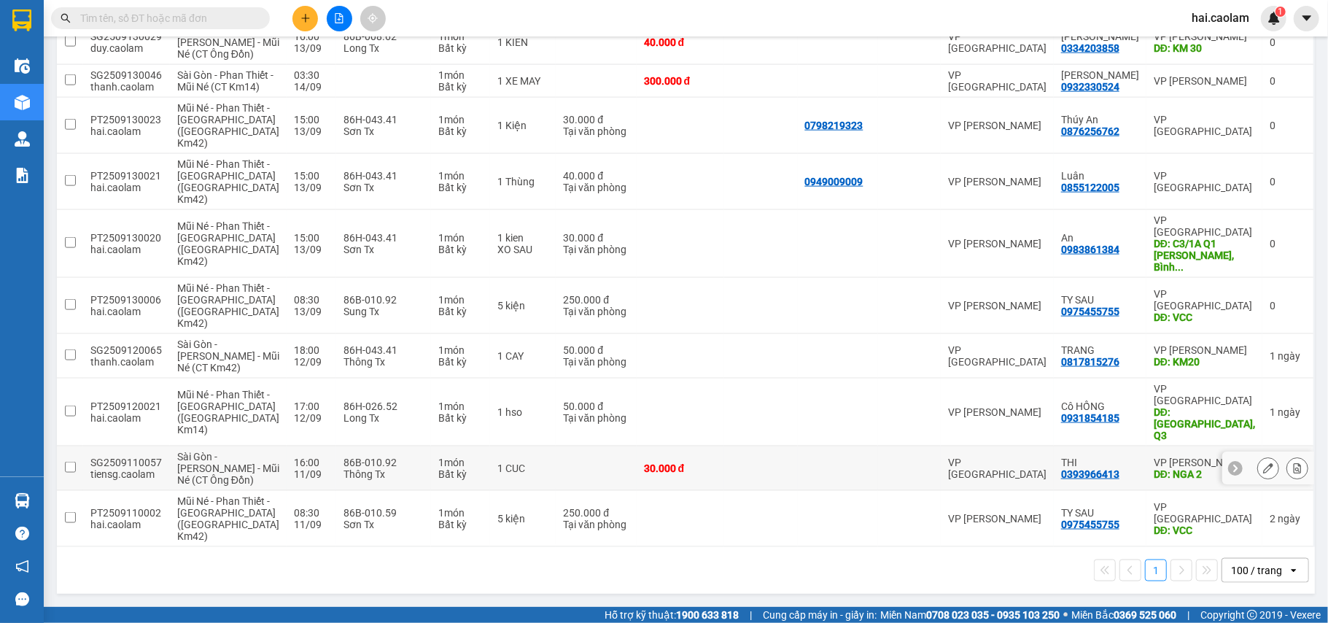
scroll to position [1559, 0]
click at [899, 334] on td at bounding box center [909, 356] width 63 height 44
checkbox input "true"
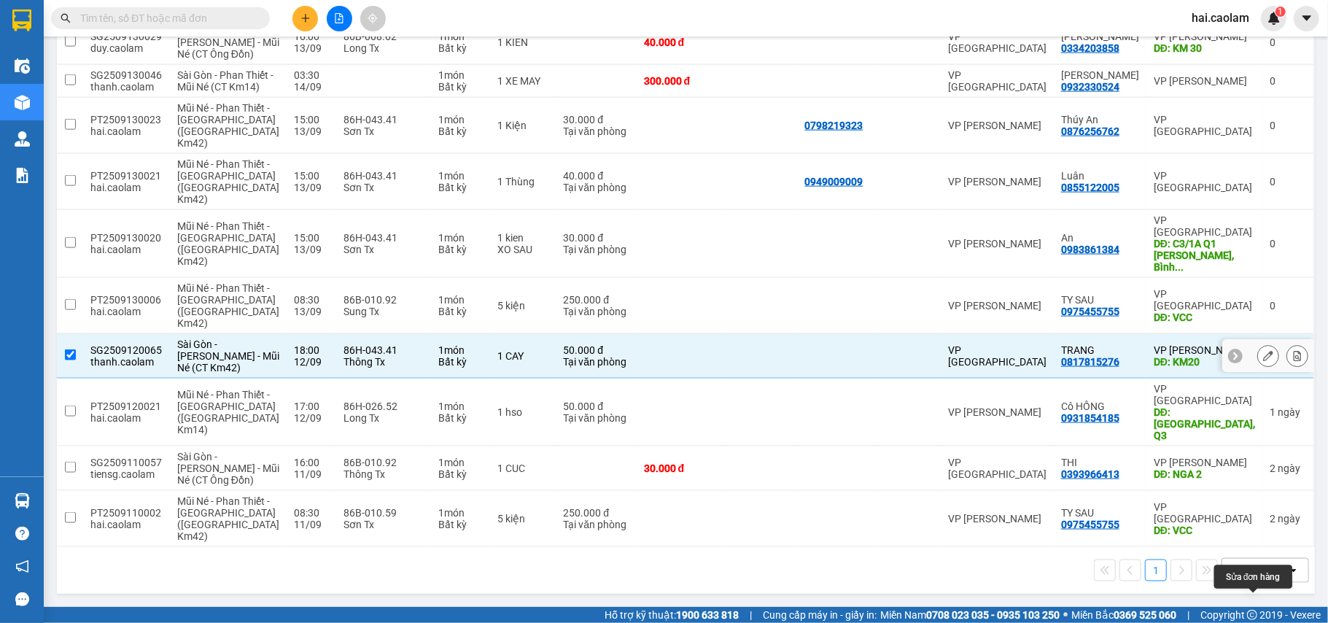
click at [1263, 351] on icon at bounding box center [1268, 356] width 10 height 10
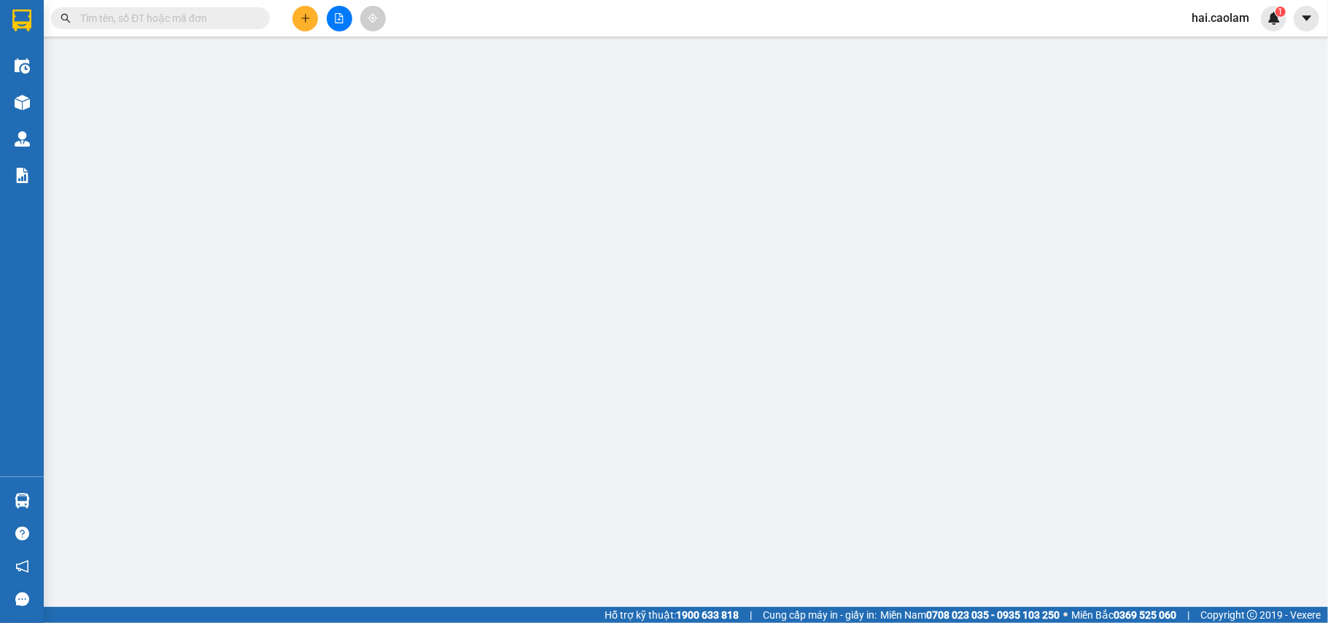
type input "0817815276"
type input "TRANG"
type input "KM20"
type input "50.000"
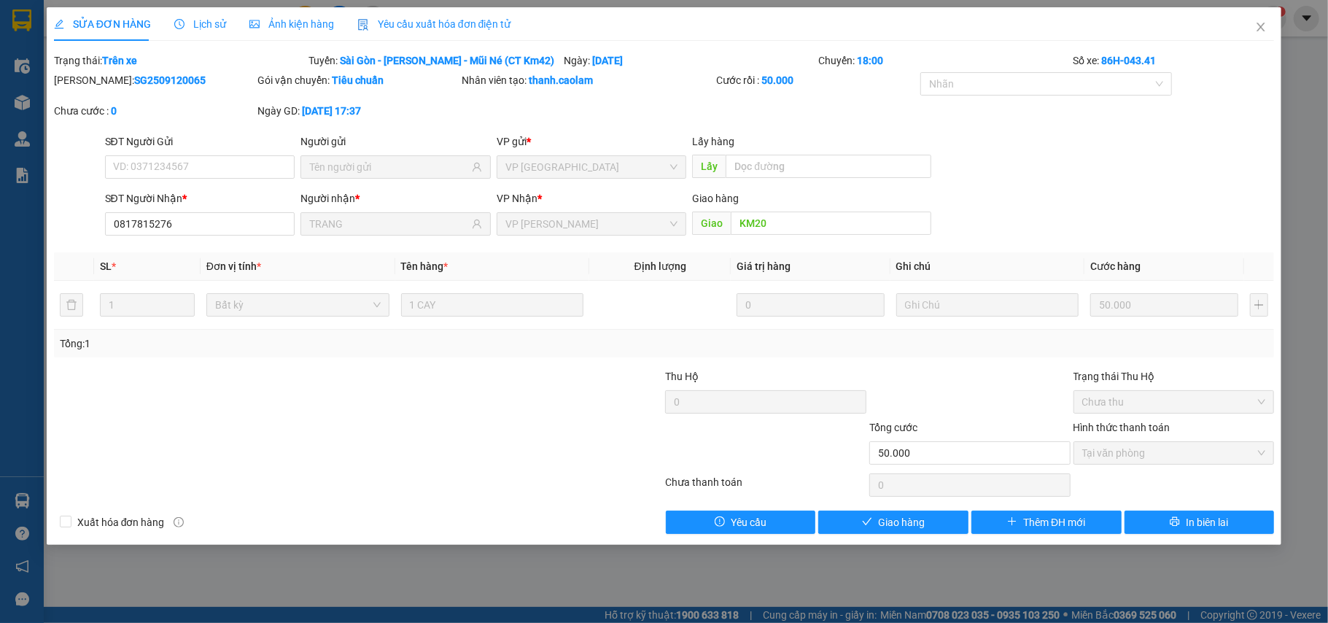
click at [903, 511] on div "Total Paid Fee 50.000 Total UnPaid Fee 0 Cash Collection Total Fee Trạng thái: …" at bounding box center [664, 292] width 1220 height 481
click at [494, 397] on div at bounding box center [562, 393] width 204 height 51
click at [1270, 21] on span "Close" at bounding box center [1260, 27] width 41 height 41
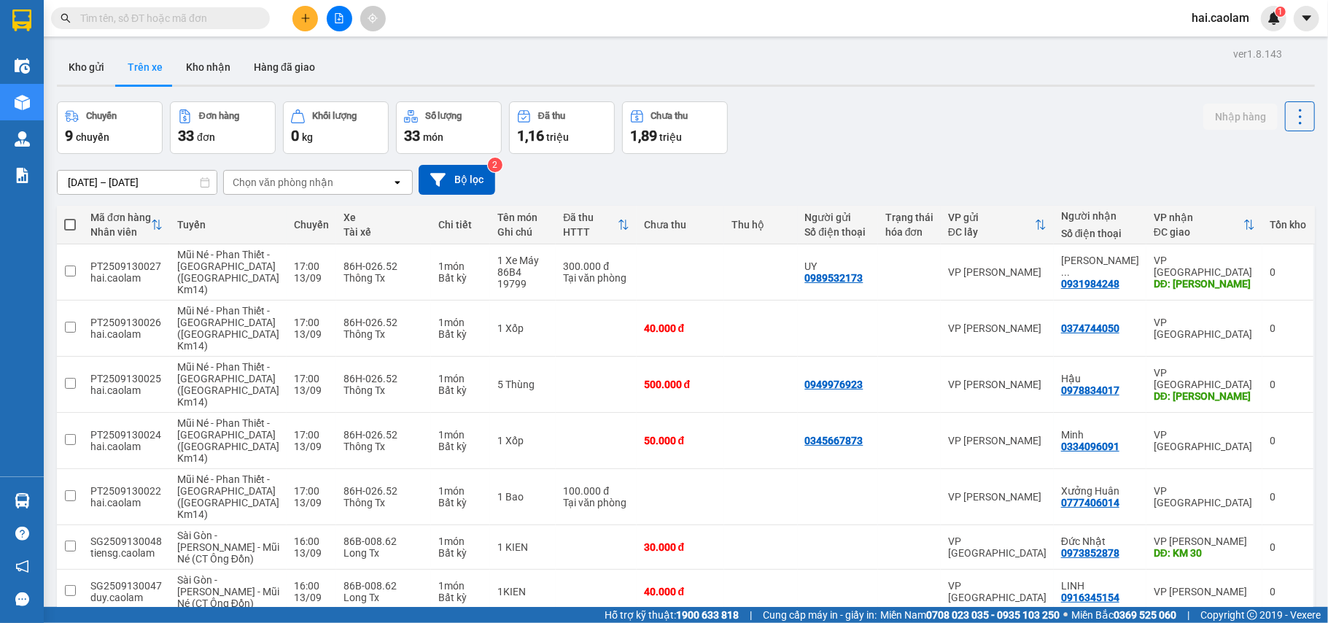
drag, startPoint x: 846, startPoint y: 42, endPoint x: 312, endPoint y: 9, distance: 535.5
click at [748, 44] on main "ver 1.8.143 Kho gửi Trên xe Kho nhận Hàng đã giao Chuyến 9 chuyến Đơn hàng 33 đ…" at bounding box center [664, 303] width 1328 height 607
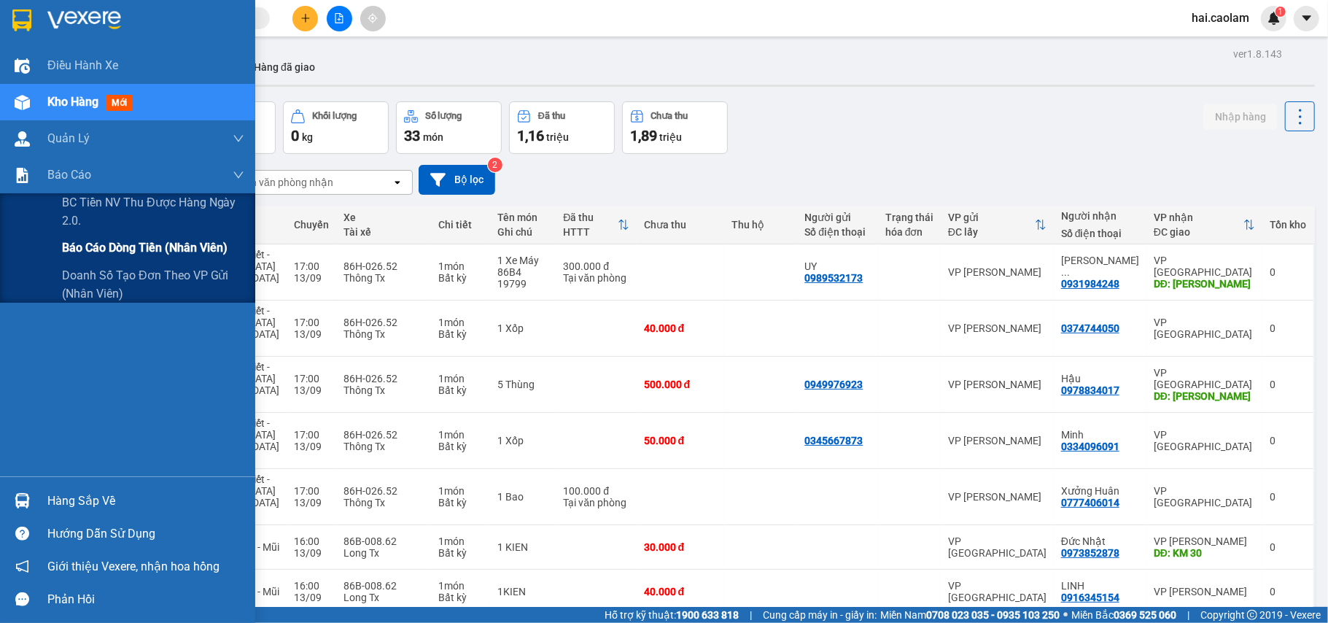
click at [117, 252] on span "Báo cáo dòng tiền (nhân viên)" at bounding box center [145, 247] width 166 height 18
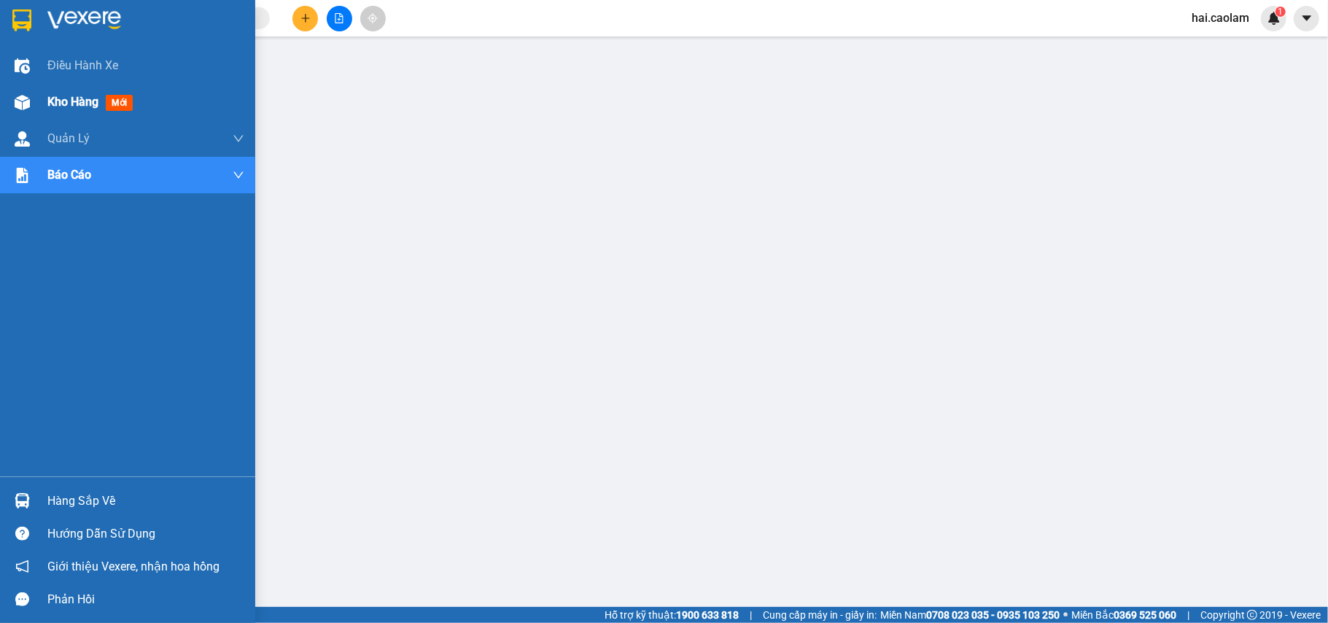
click at [28, 96] on img at bounding box center [22, 102] width 15 height 15
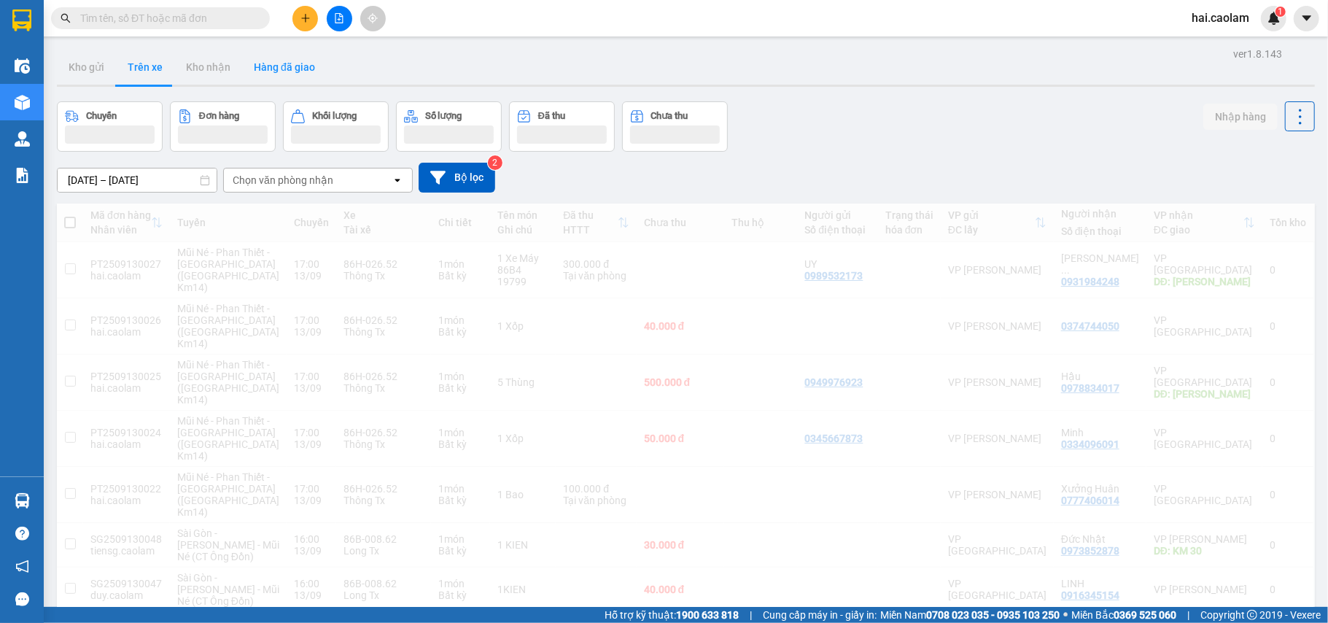
click at [311, 71] on button "Hàng đã giao" at bounding box center [284, 67] width 85 height 35
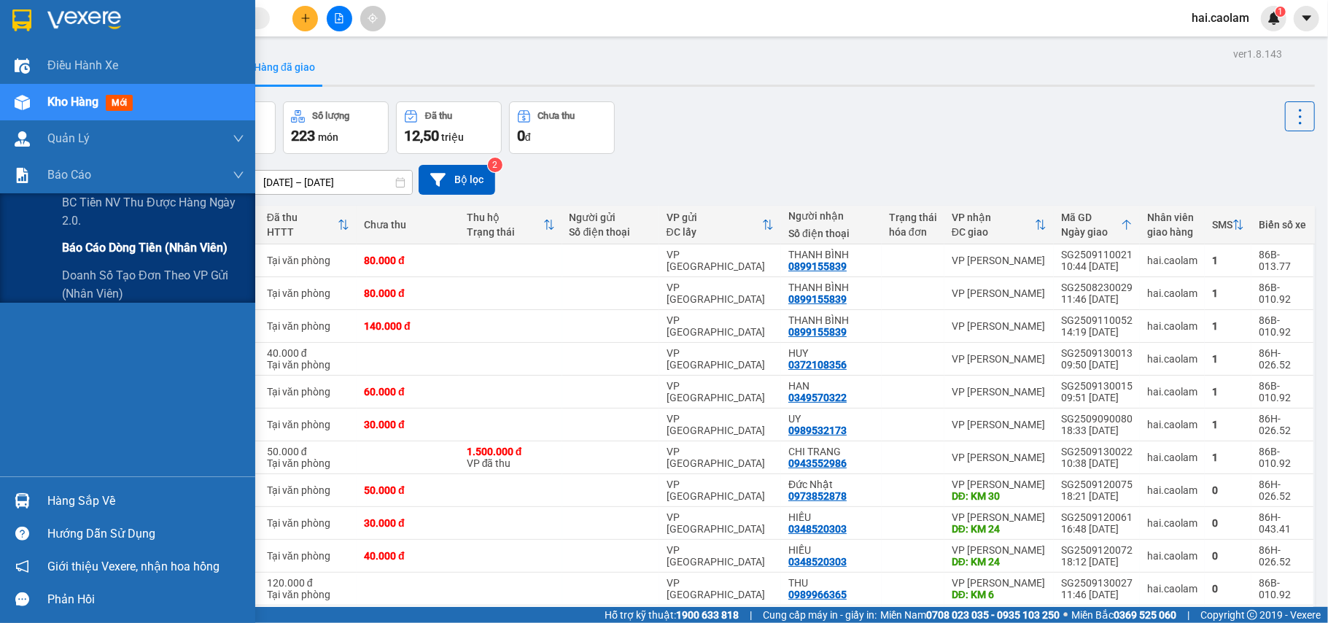
click at [114, 241] on span "Báo cáo dòng tiền (nhân viên)" at bounding box center [145, 247] width 166 height 18
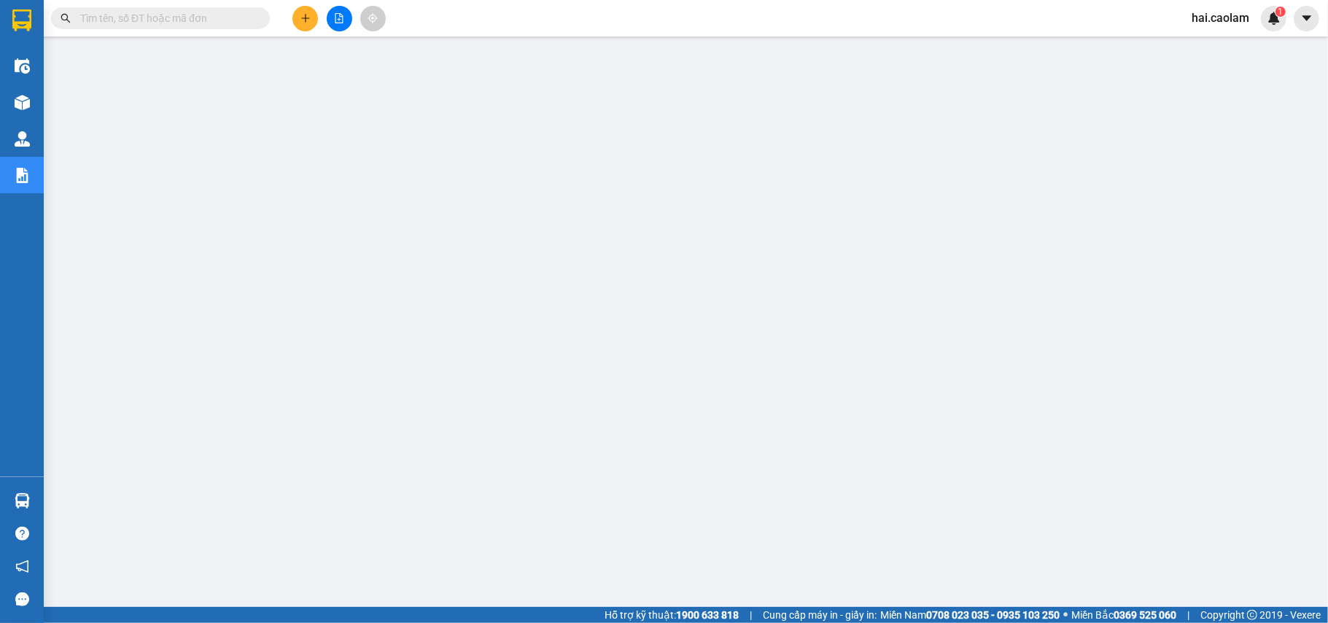
click at [308, 18] on icon "plus" at bounding box center [305, 17] width 8 height 1
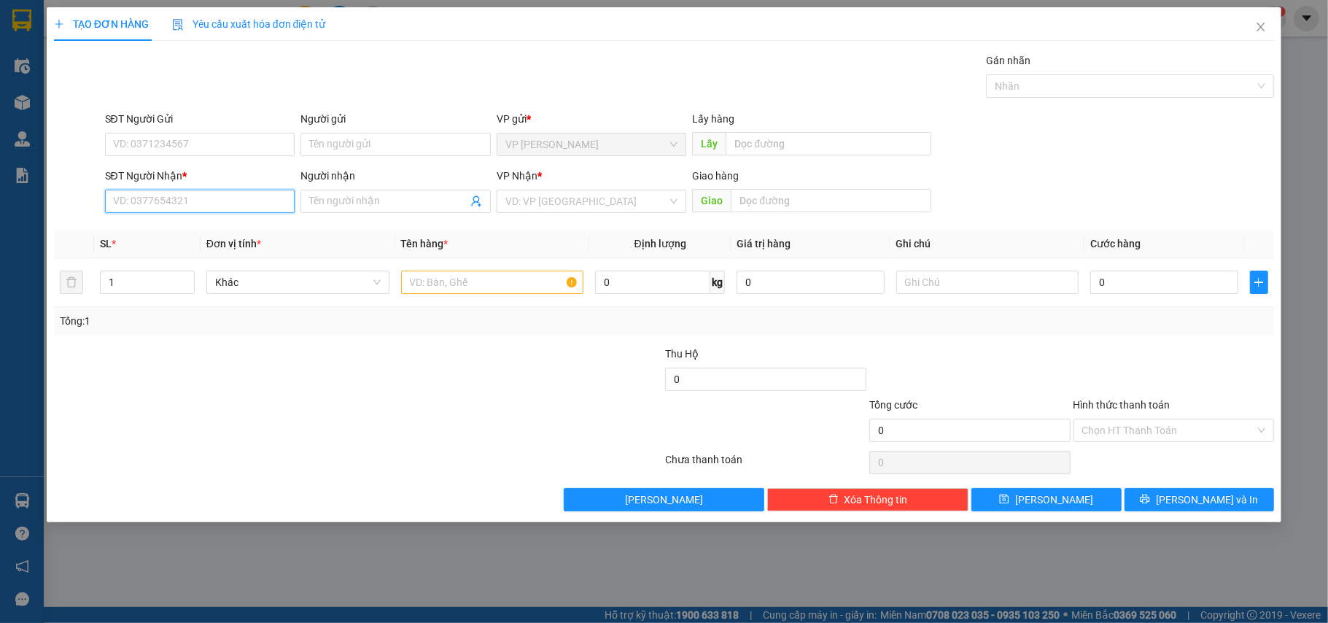
click at [223, 203] on input "SĐT Người Nhận *" at bounding box center [200, 201] width 190 height 23
click at [337, 198] on input "Người nhận" at bounding box center [388, 201] width 158 height 16
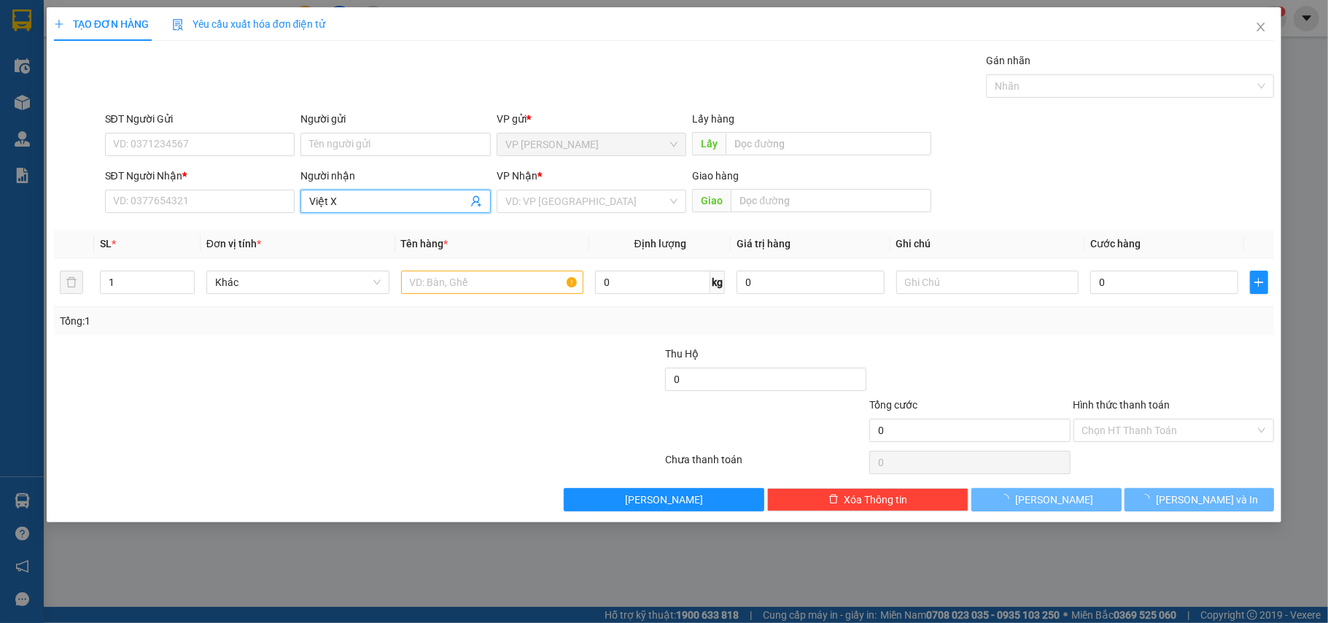
type input "Việt XO"
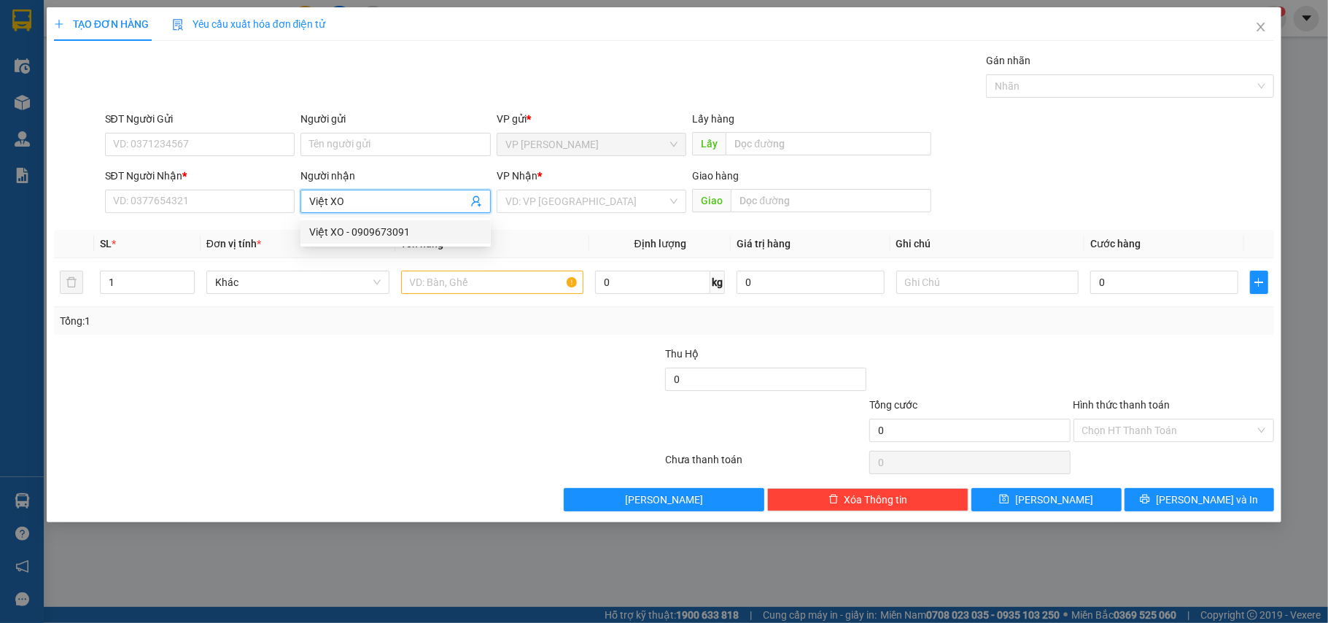
click at [367, 228] on div "Việt XO - 0909673091" at bounding box center [395, 232] width 173 height 16
type input "0909673091"
type input "Việt XO"
click at [1146, 280] on input "0" at bounding box center [1163, 281] width 147 height 23
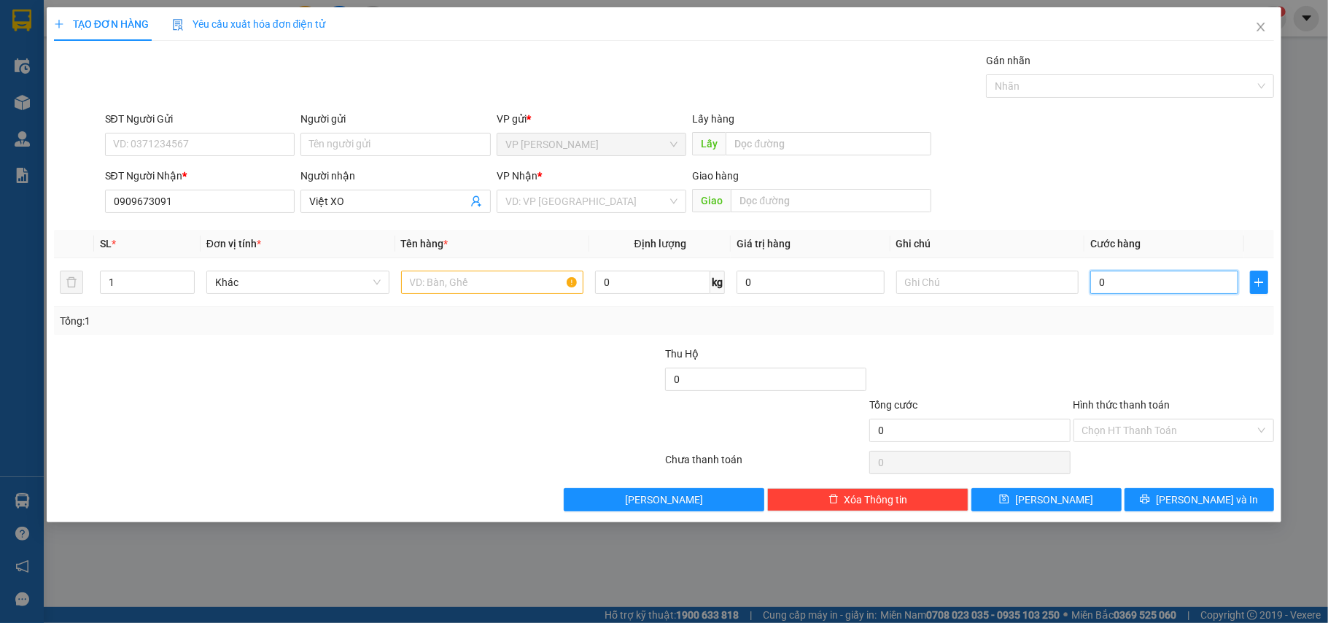
type input "8"
type input "80"
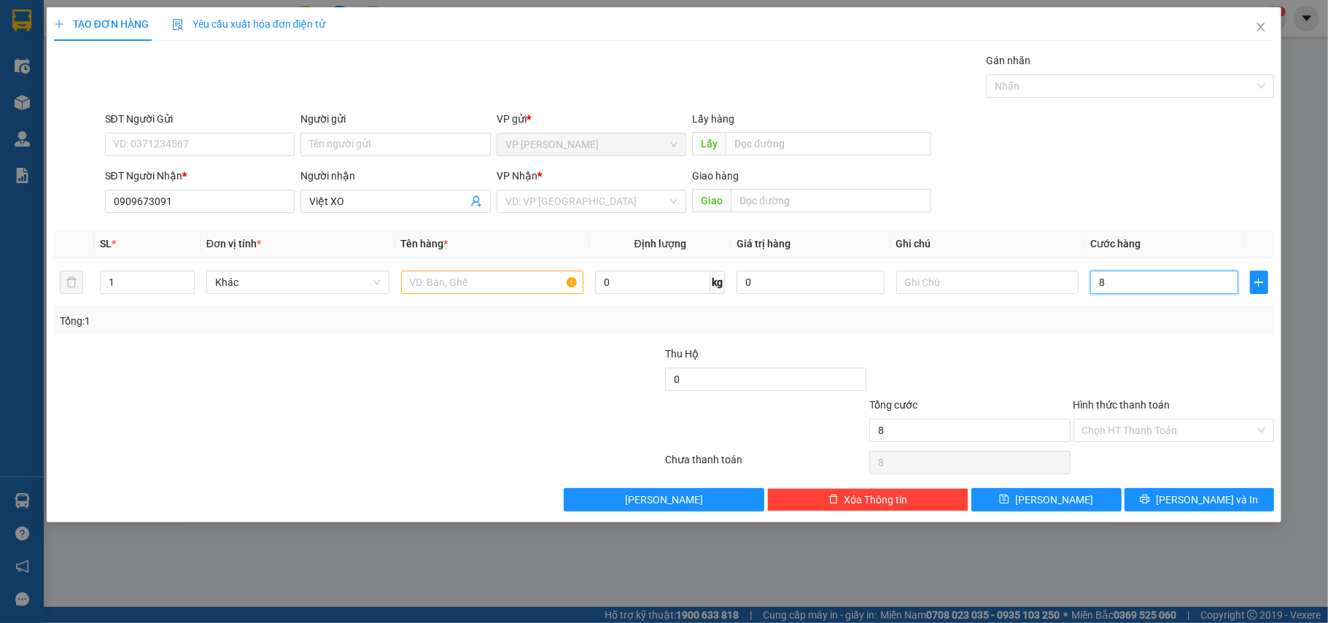
type input "80"
type input "80.000"
click at [569, 214] on div "VP Nhận * VD: VP [GEOGRAPHIC_DATA]" at bounding box center [592, 193] width 190 height 51
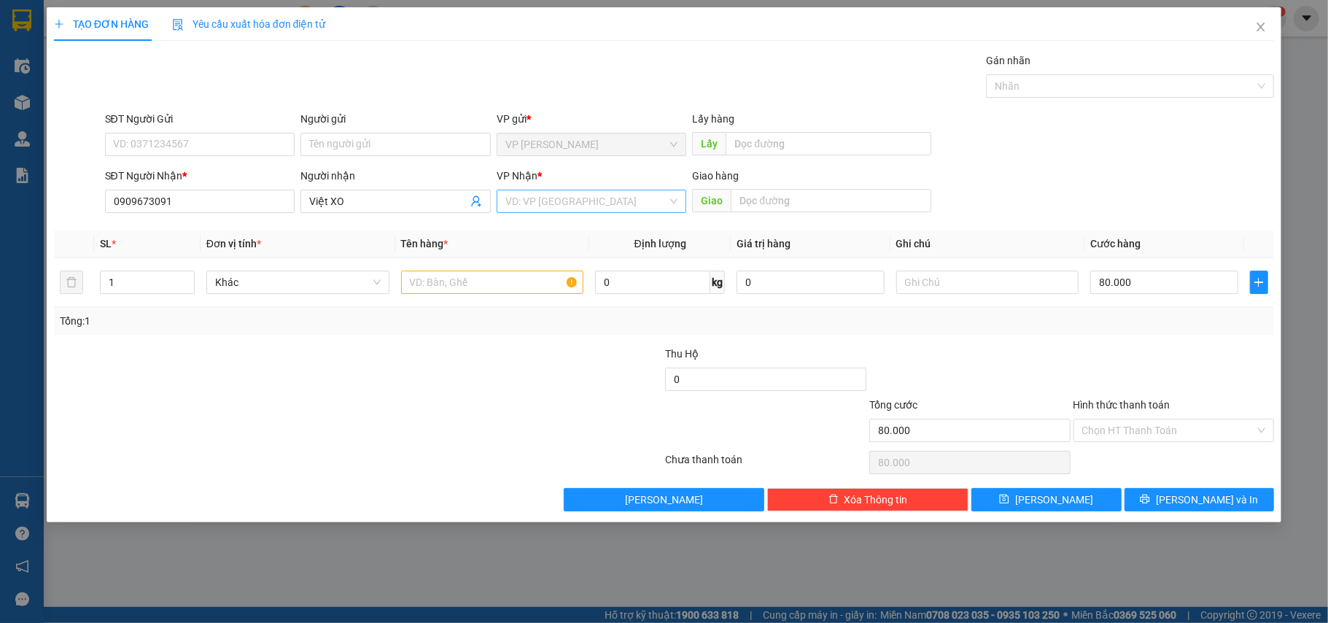
click at [572, 209] on input "search" at bounding box center [586, 201] width 163 height 22
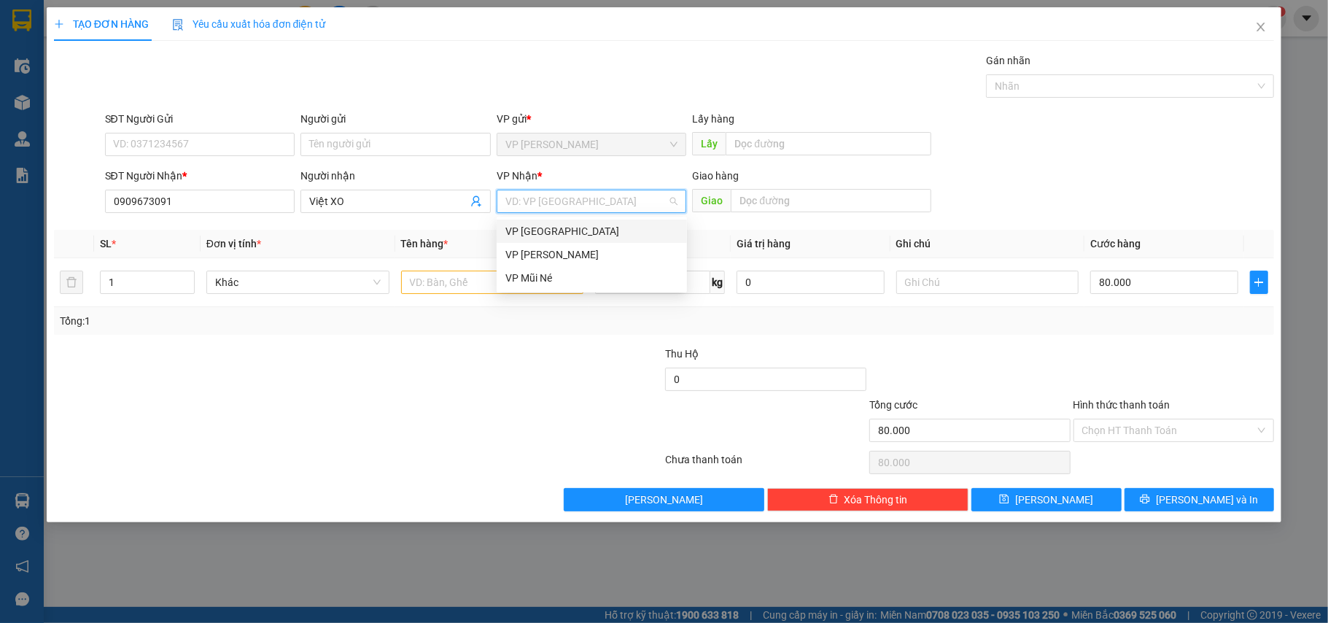
drag, startPoint x: 569, startPoint y: 232, endPoint x: 512, endPoint y: 254, distance: 61.2
click at [567, 232] on div "VP [GEOGRAPHIC_DATA]" at bounding box center [591, 231] width 173 height 16
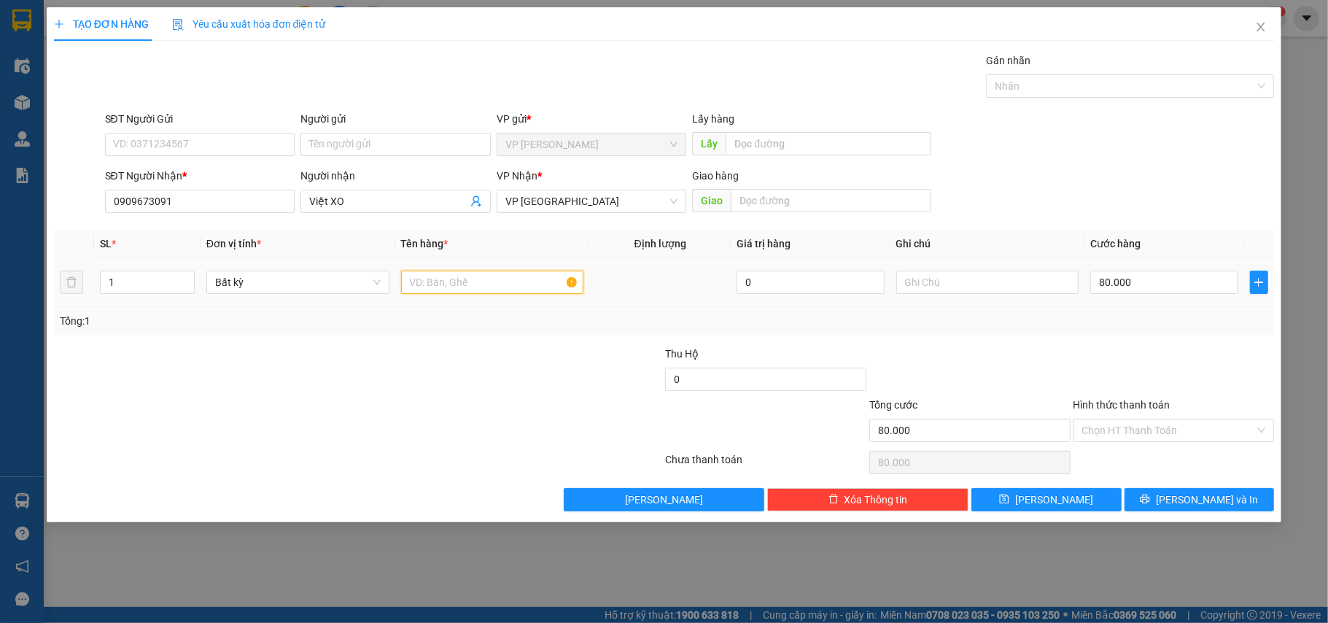
click at [456, 284] on input "text" at bounding box center [492, 281] width 183 height 23
type input "2 Xách BH"
drag, startPoint x: 1159, startPoint y: 432, endPoint x: 1150, endPoint y: 438, distance: 10.4
click at [1156, 432] on input "Hình thức thanh toán" at bounding box center [1169, 430] width 174 height 22
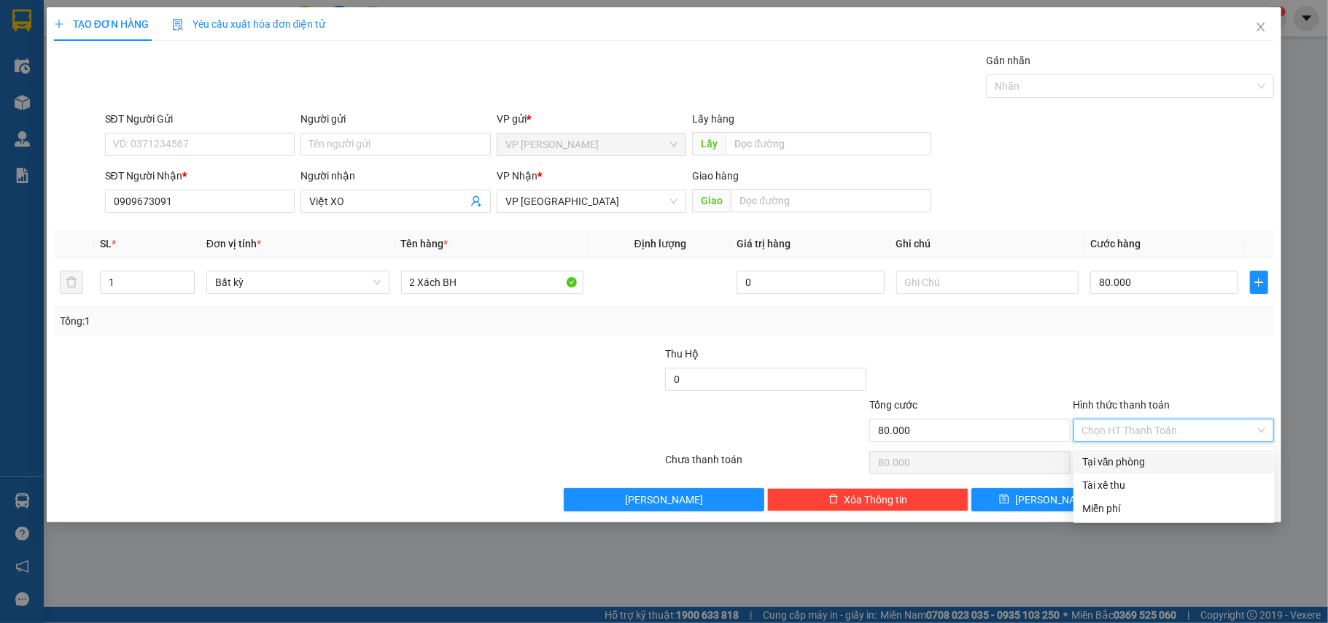
click at [1132, 456] on div "Tại văn phòng" at bounding box center [1174, 461] width 184 height 16
type input "0"
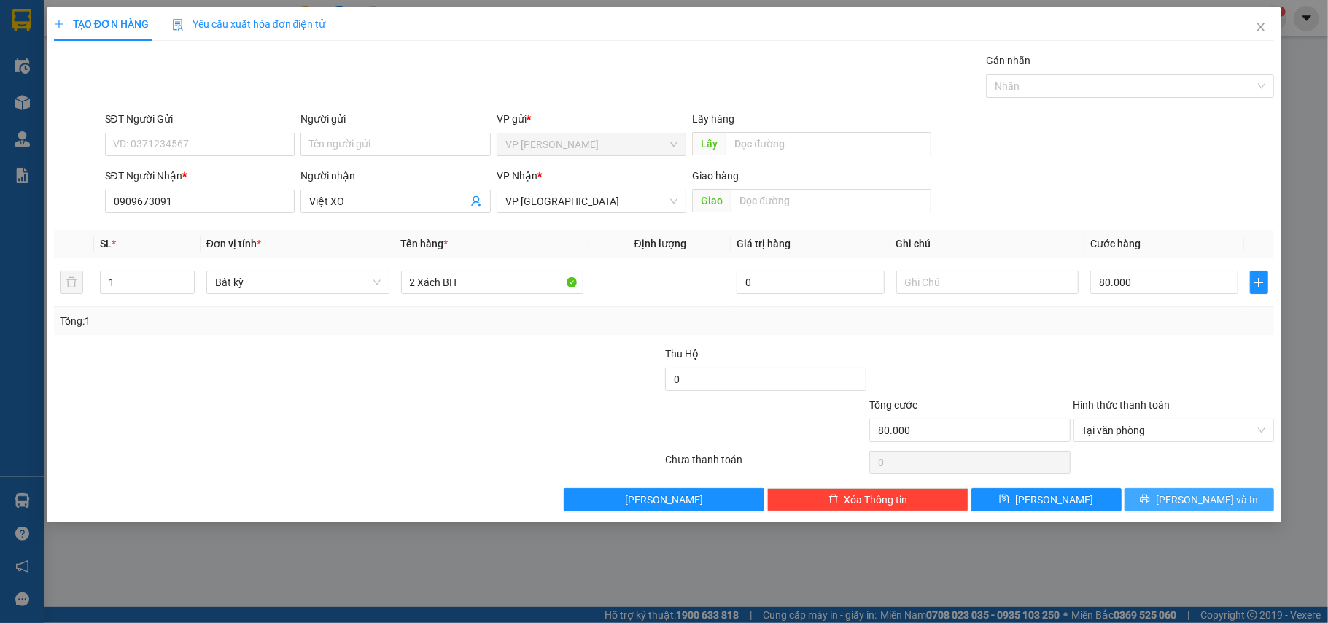
click at [1178, 494] on button "[PERSON_NAME] và In" at bounding box center [1199, 499] width 150 height 23
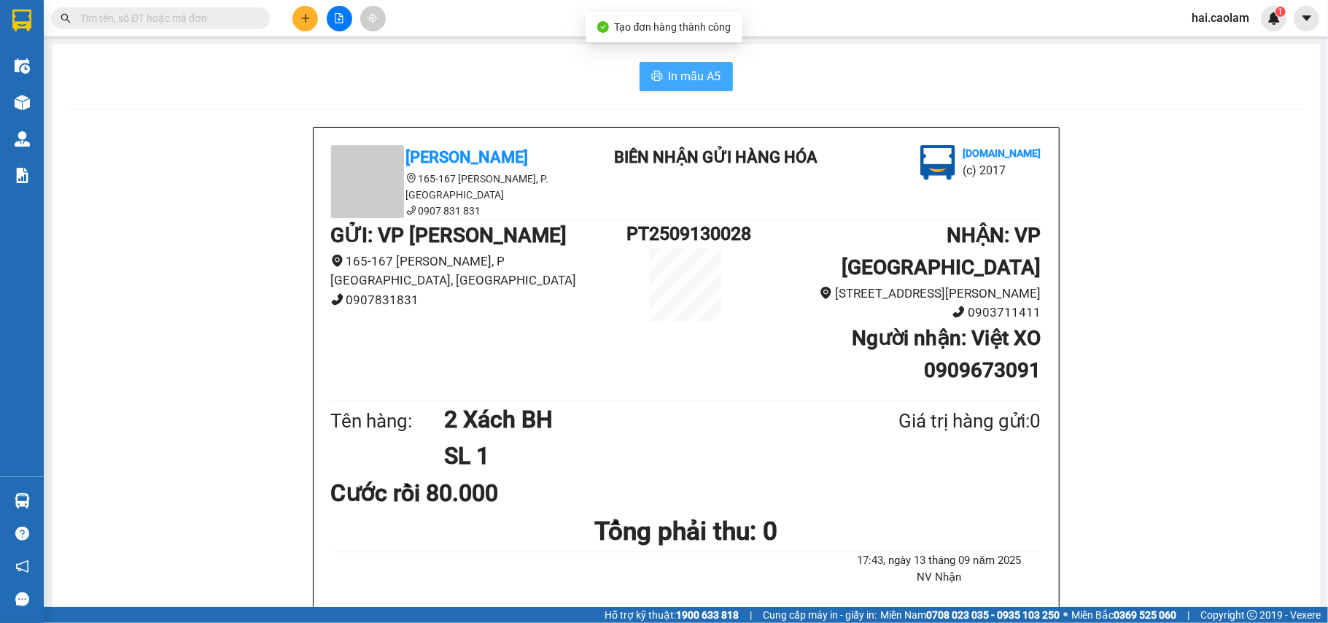
click at [690, 87] on button "In mẫu A5" at bounding box center [685, 76] width 93 height 29
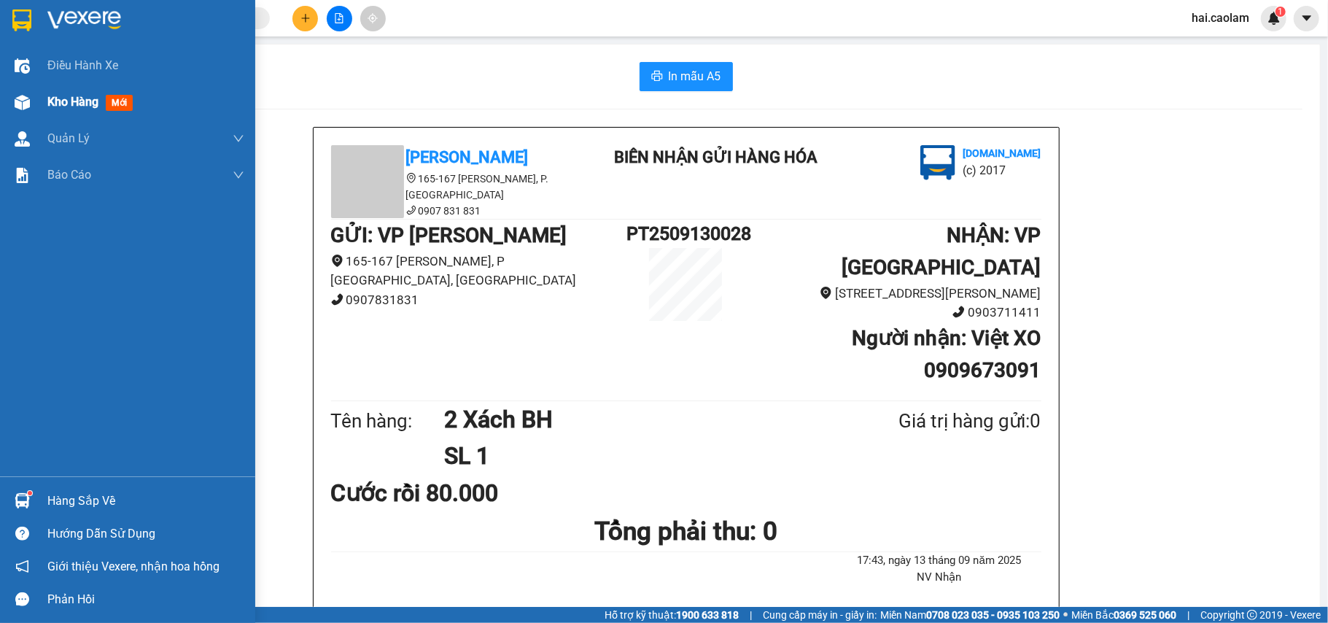
click at [30, 108] on div at bounding box center [22, 103] width 26 height 26
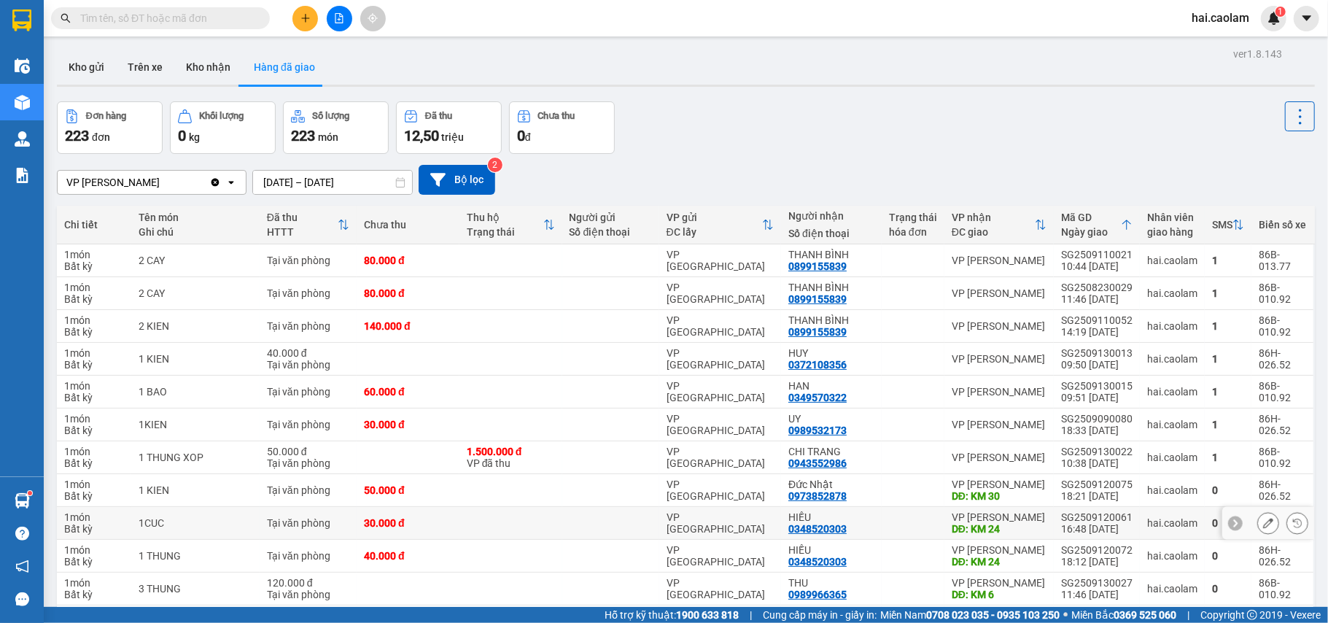
scroll to position [129, 0]
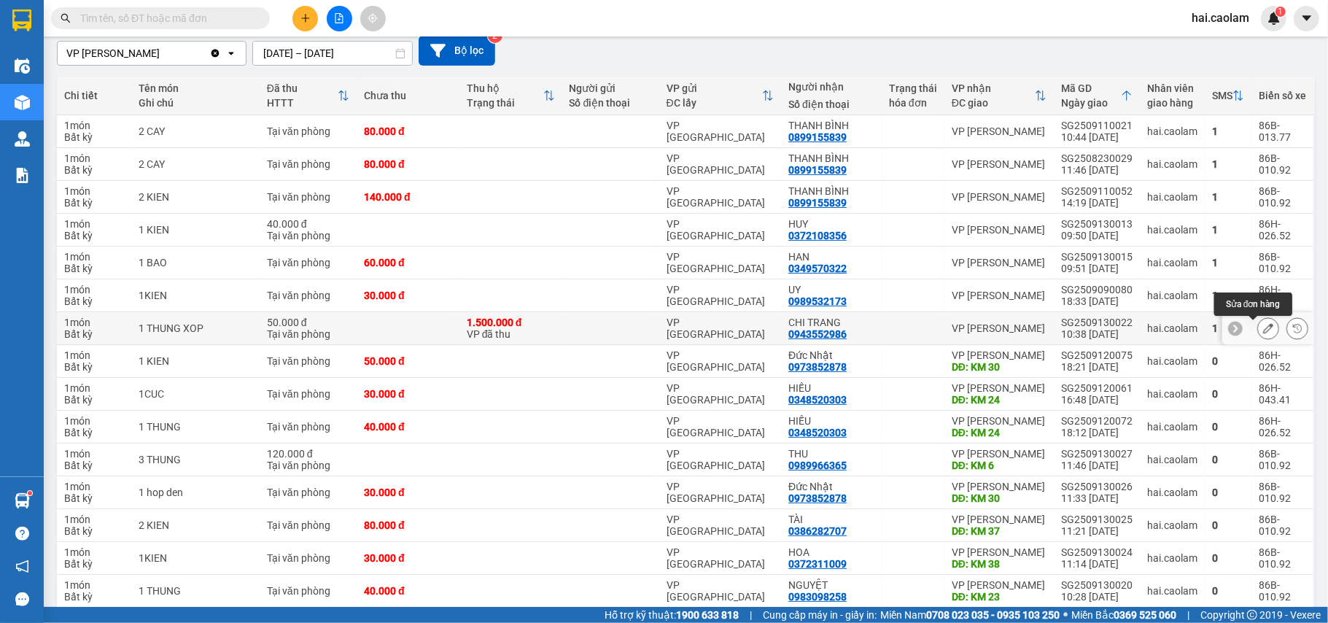
click at [1263, 328] on icon at bounding box center [1268, 328] width 10 height 10
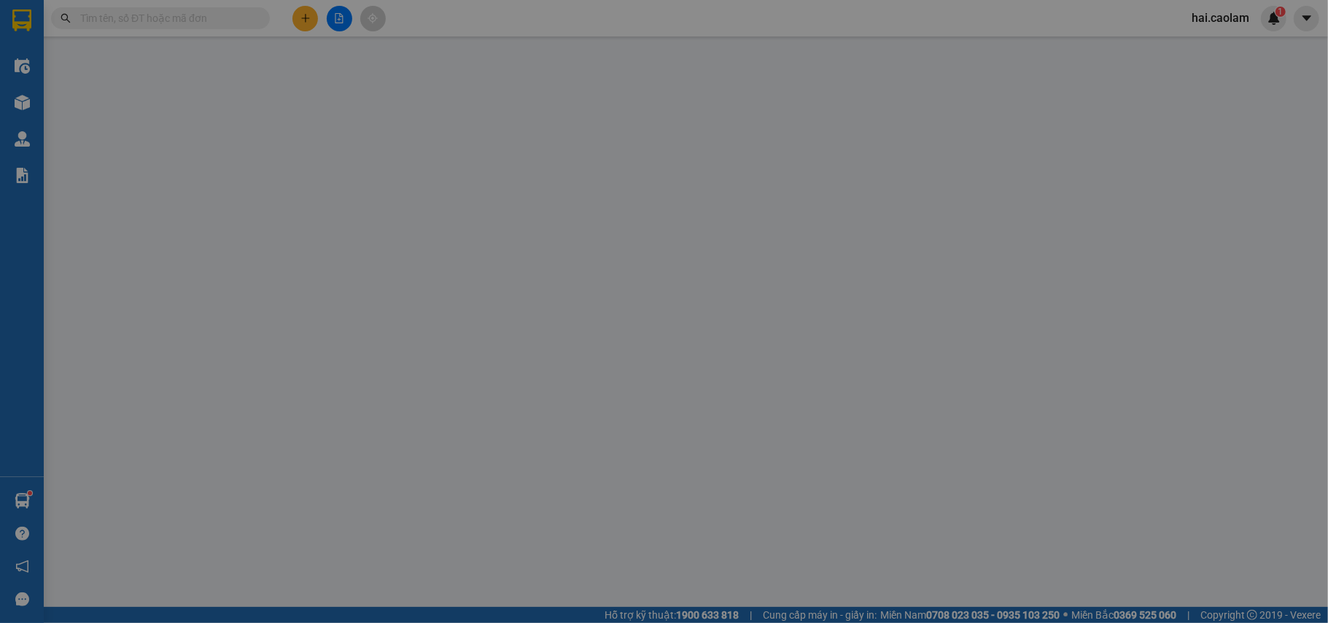
type input "0943552986"
type input "CHI TRANG"
type input "1.500.000"
type input "50.000"
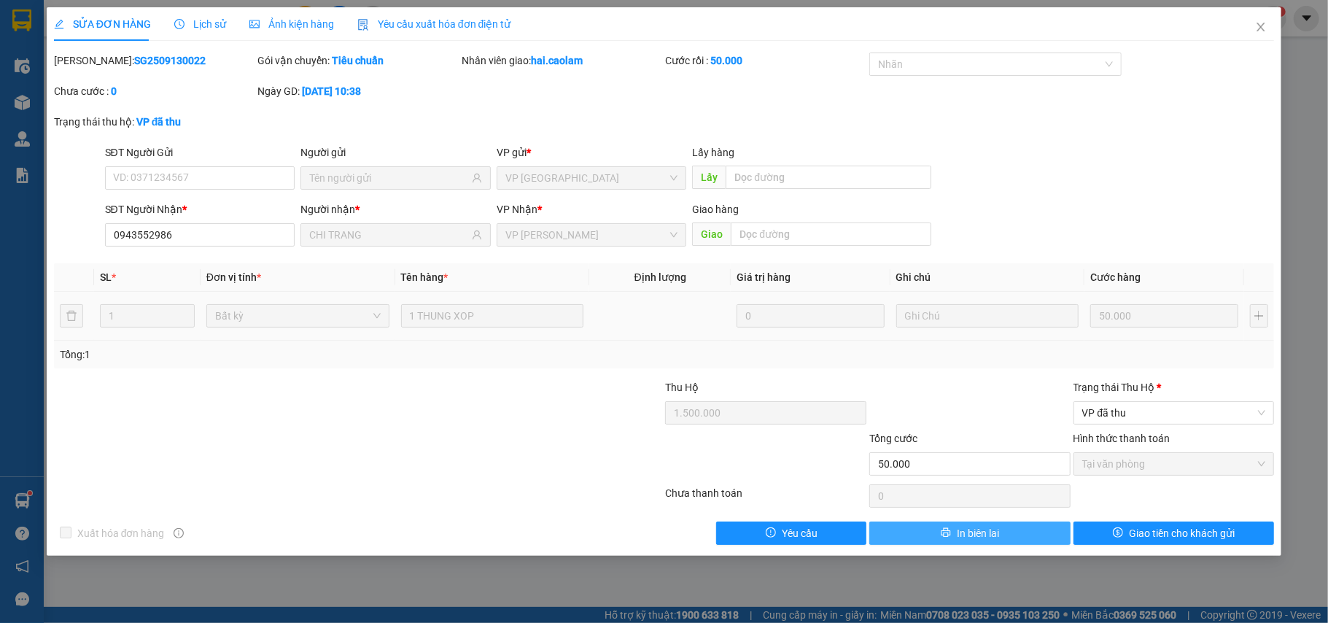
click at [1013, 526] on button "In biên lai" at bounding box center [969, 532] width 201 height 23
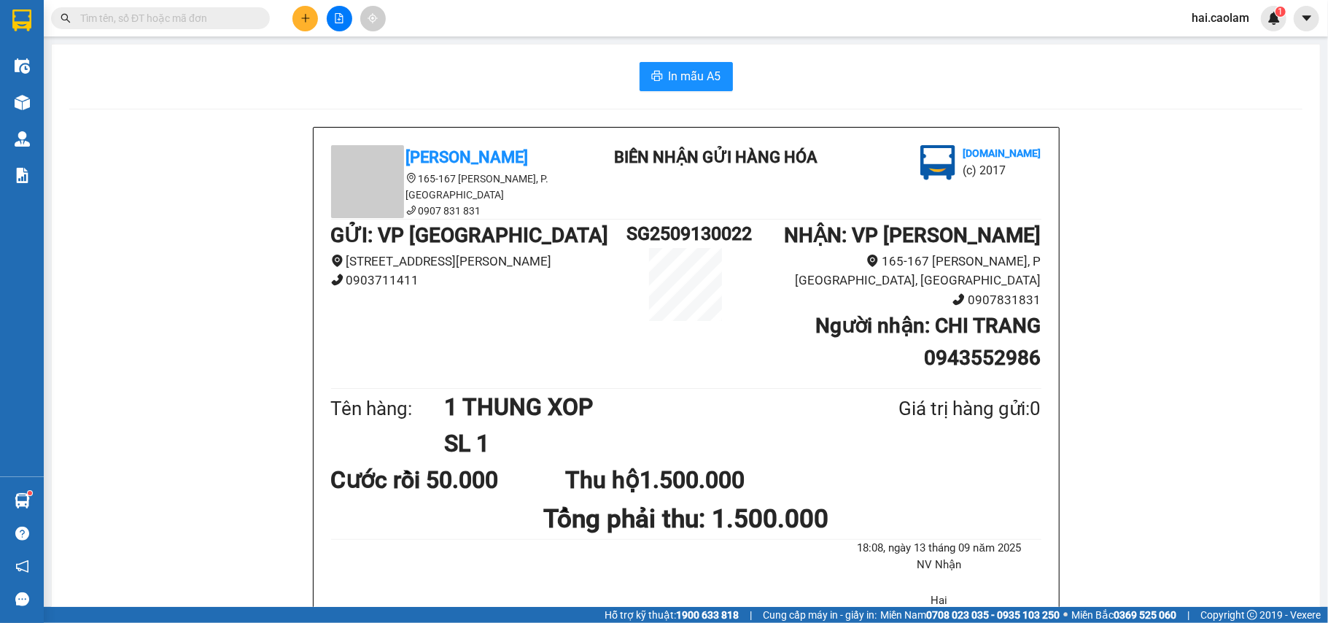
click at [164, 26] on span at bounding box center [160, 18] width 219 height 22
click at [176, 16] on input "text" at bounding box center [166, 18] width 172 height 16
click at [232, 12] on input "text" at bounding box center [166, 18] width 172 height 16
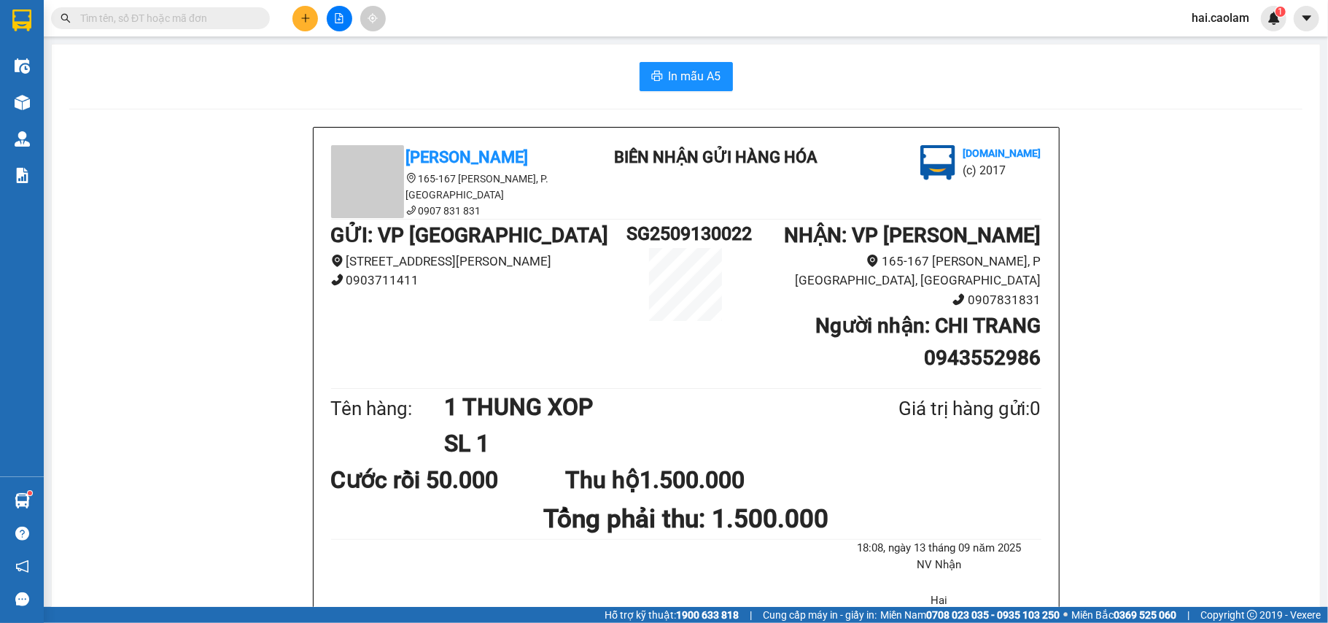
click at [232, 12] on input "text" at bounding box center [166, 18] width 172 height 16
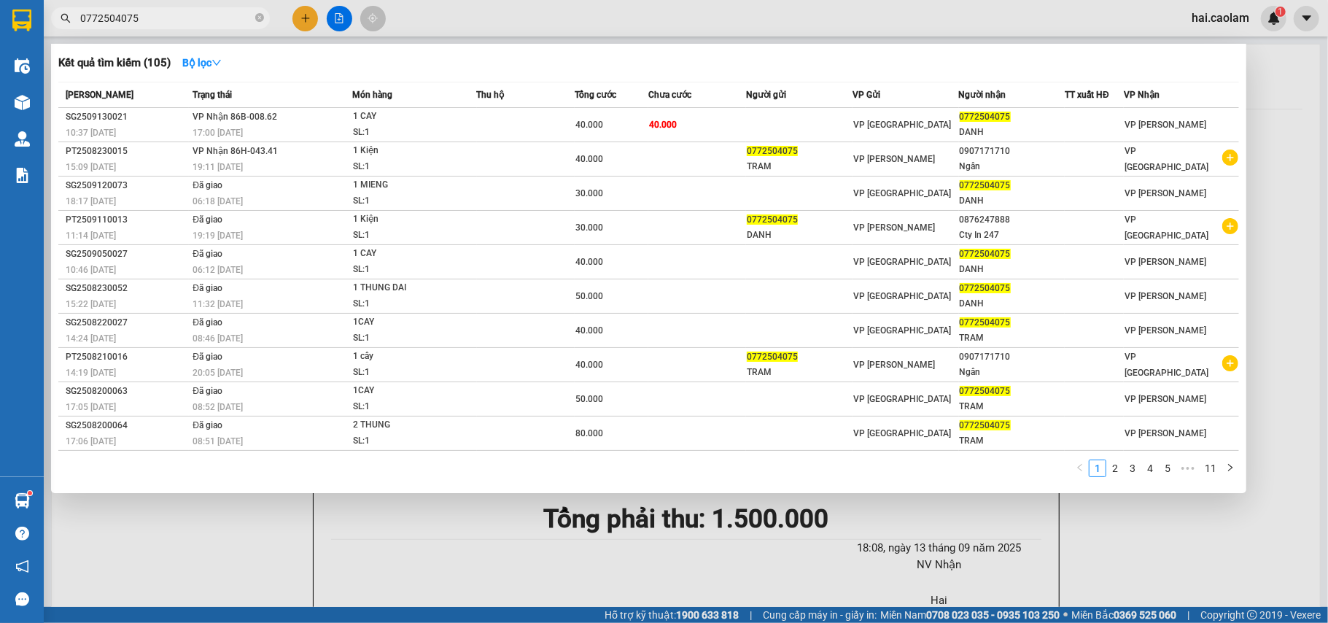
type input "0772504075"
click at [302, 13] on div at bounding box center [664, 311] width 1328 height 623
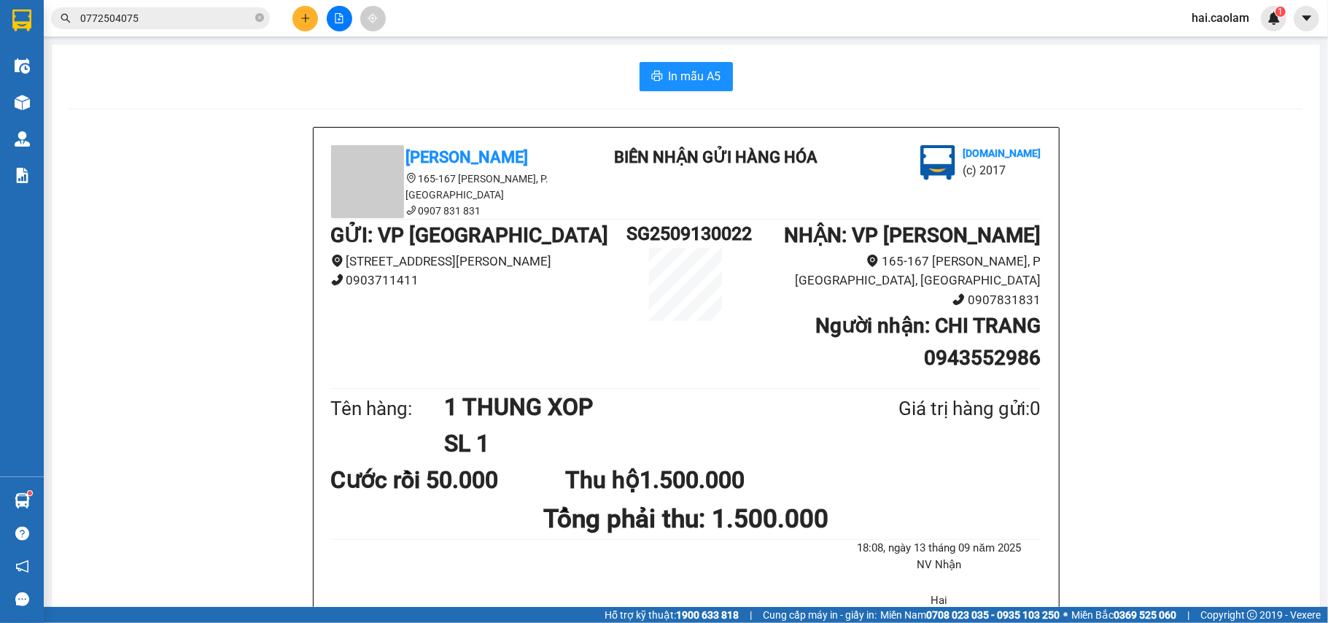
click at [297, 15] on button at bounding box center [305, 19] width 26 height 26
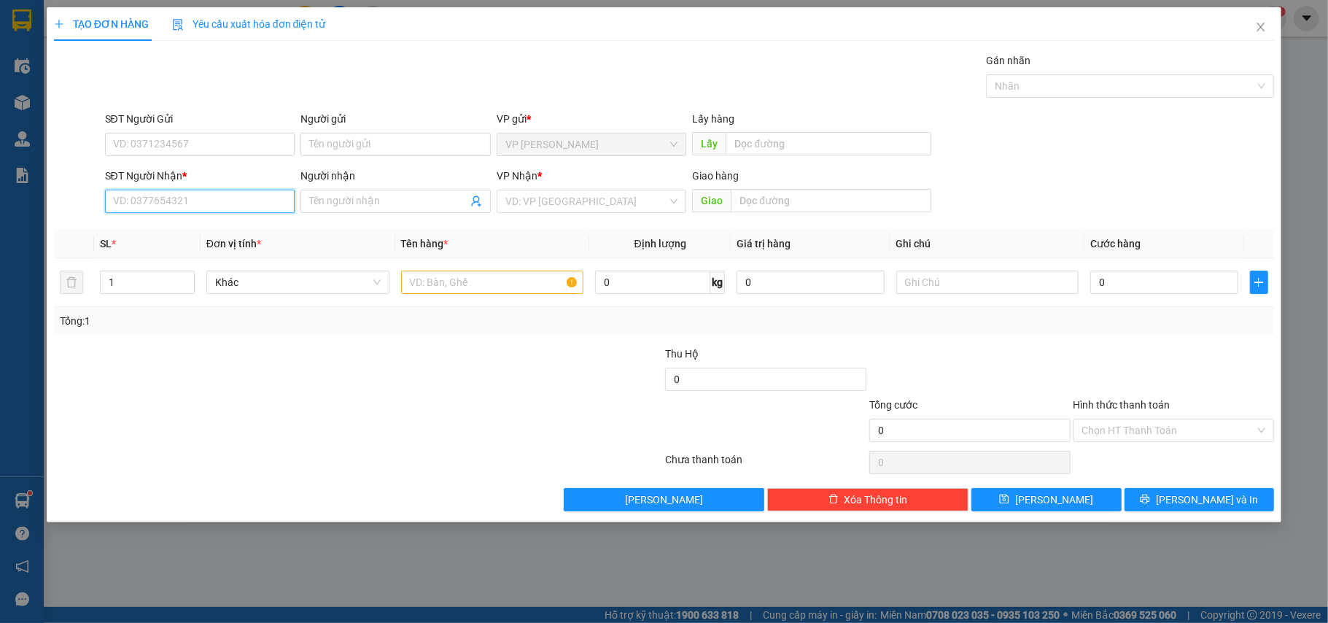
click at [126, 197] on input "SĐT Người Nhận *" at bounding box center [200, 201] width 190 height 23
type input "0399288509"
click at [455, 276] on input "text" at bounding box center [492, 281] width 183 height 23
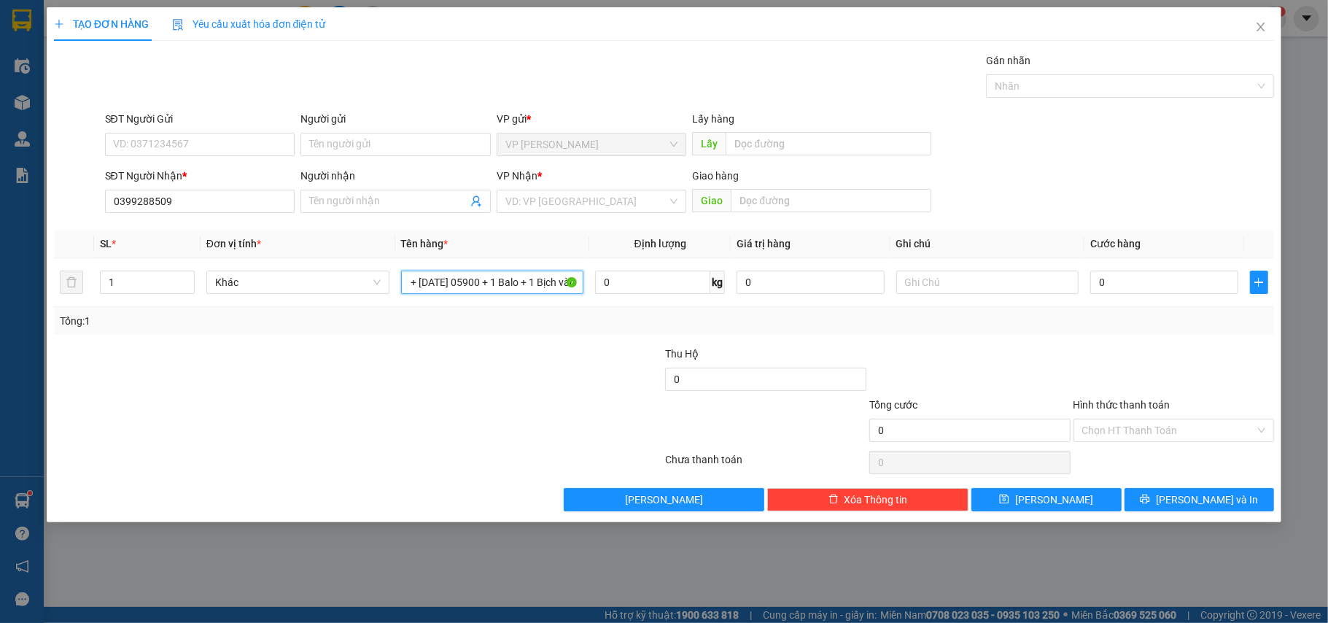
scroll to position [0, 48]
type input "1 Xe Máy + [DATE] 05900 + 1 Balo + 1 Bịch vàng"
click at [1142, 292] on input "0" at bounding box center [1163, 281] width 147 height 23
type input "3"
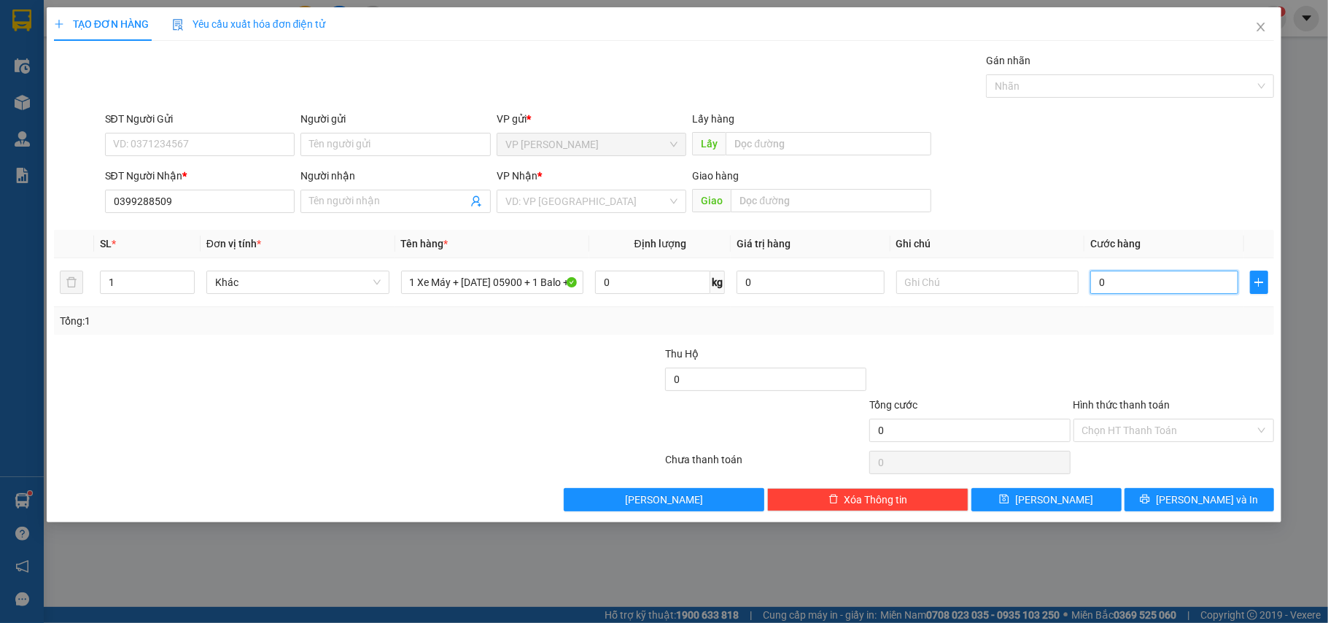
type input "3"
type input "30"
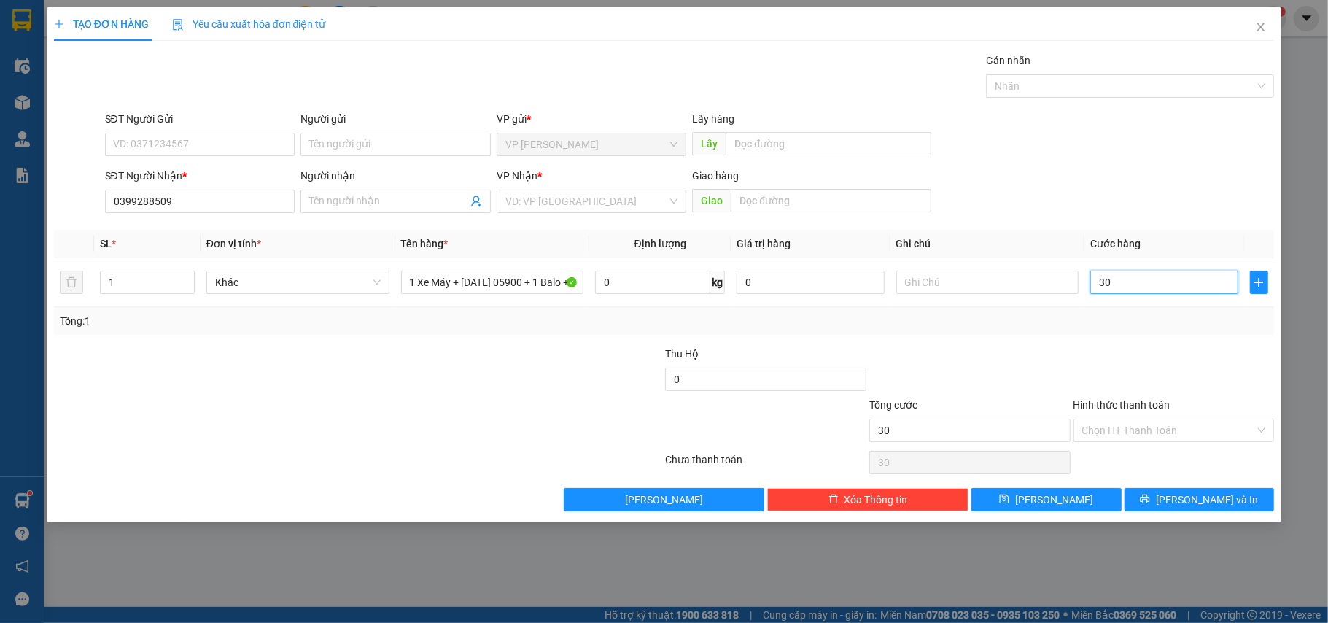
type input "300"
type input "300.000"
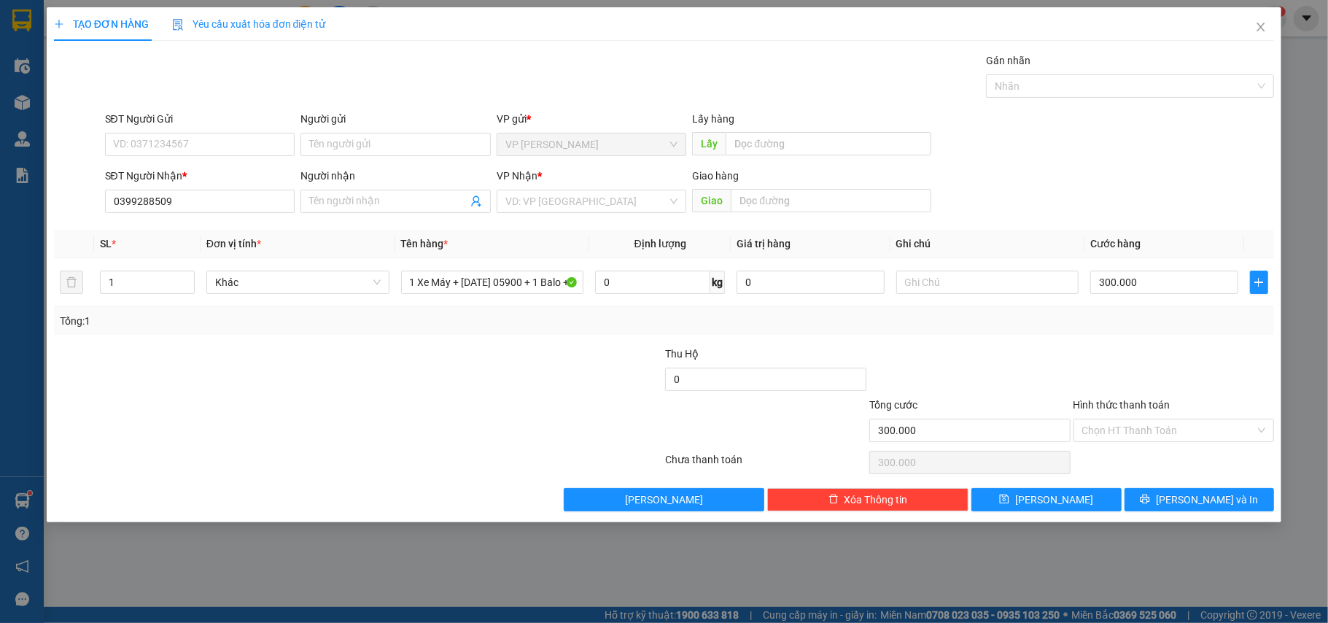
click at [1191, 383] on div at bounding box center [1174, 371] width 204 height 51
click at [540, 208] on input "search" at bounding box center [586, 201] width 163 height 22
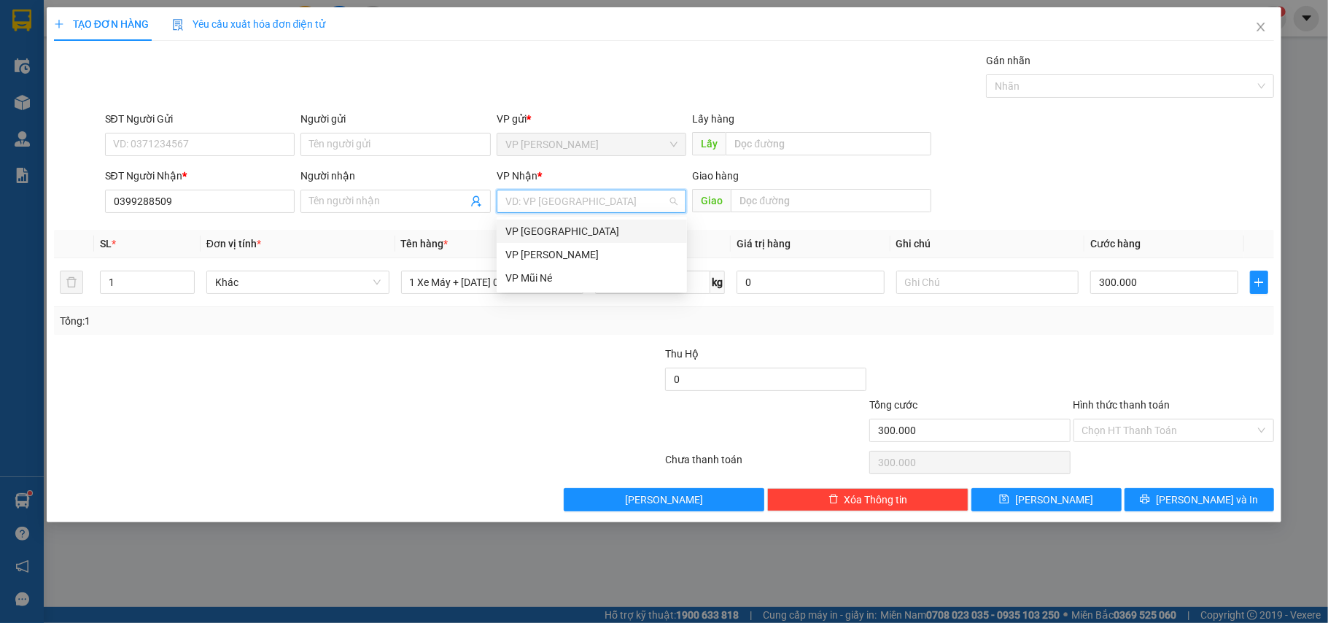
click at [558, 233] on div "VP [GEOGRAPHIC_DATA]" at bounding box center [591, 231] width 173 height 16
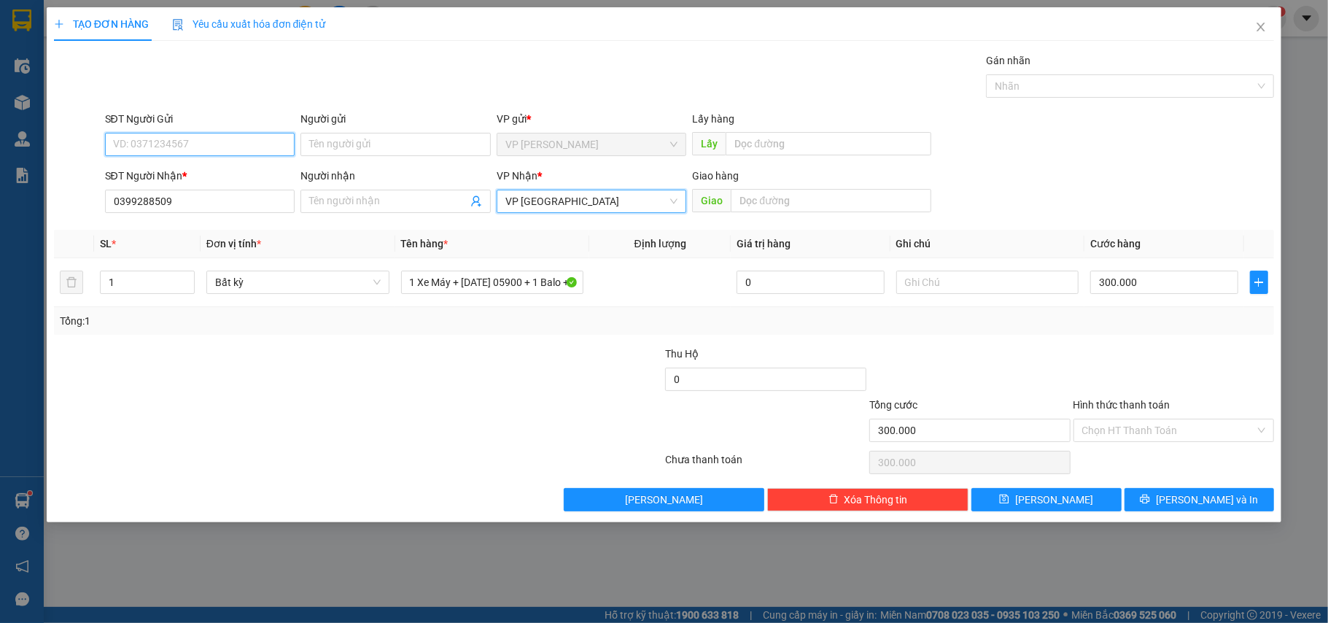
click at [201, 141] on input "SĐT Người Gửi" at bounding box center [200, 144] width 190 height 23
click at [534, 395] on div at bounding box center [562, 371] width 204 height 51
click at [1170, 441] on input "Hình thức thanh toán" at bounding box center [1169, 430] width 174 height 22
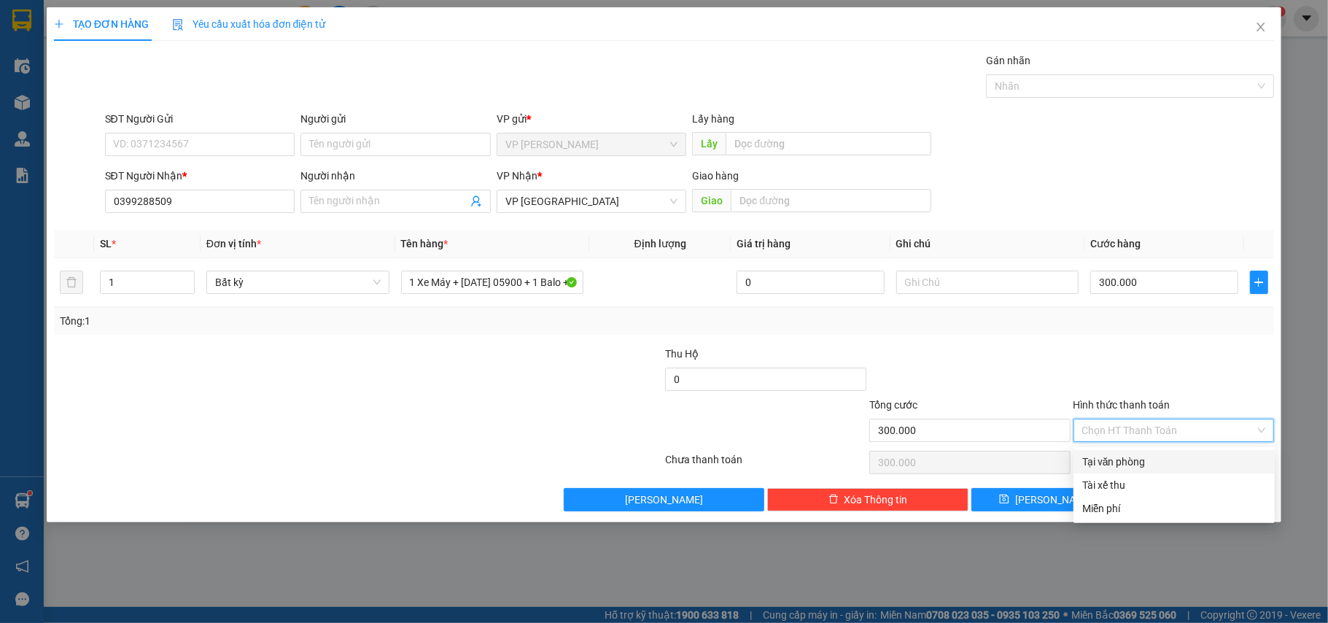
click at [1167, 461] on div "Tại văn phòng" at bounding box center [1174, 461] width 184 height 16
type input "0"
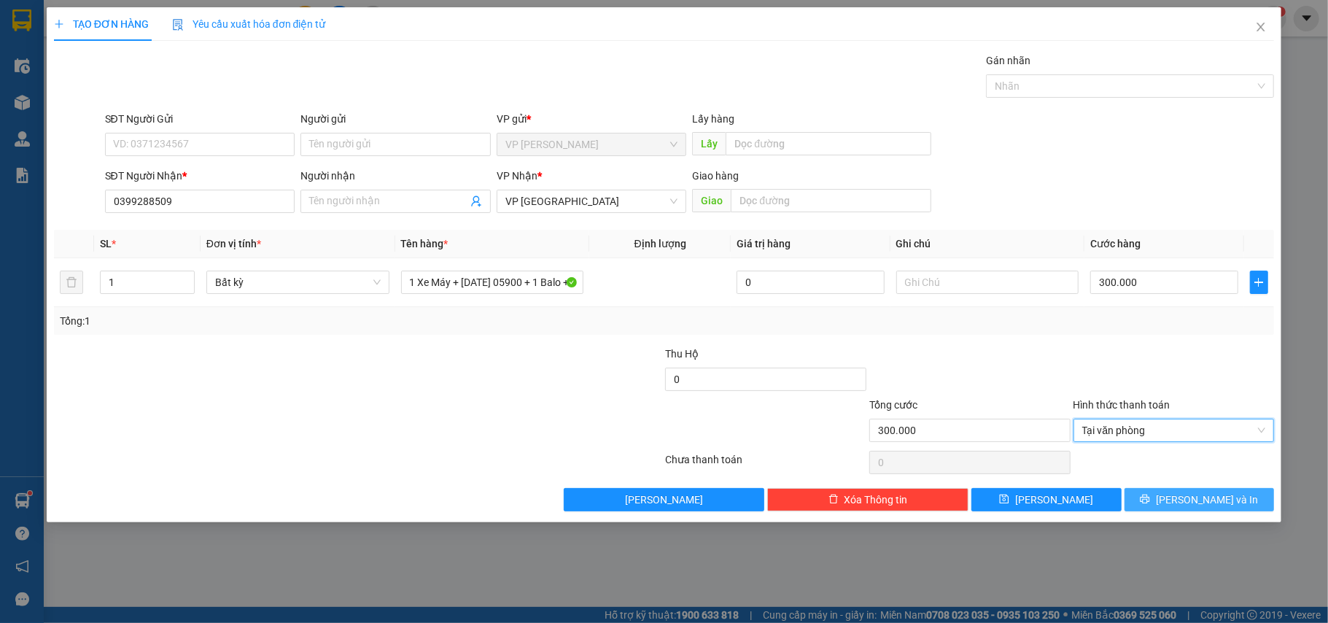
click at [1150, 503] on icon "printer" at bounding box center [1145, 499] width 10 height 10
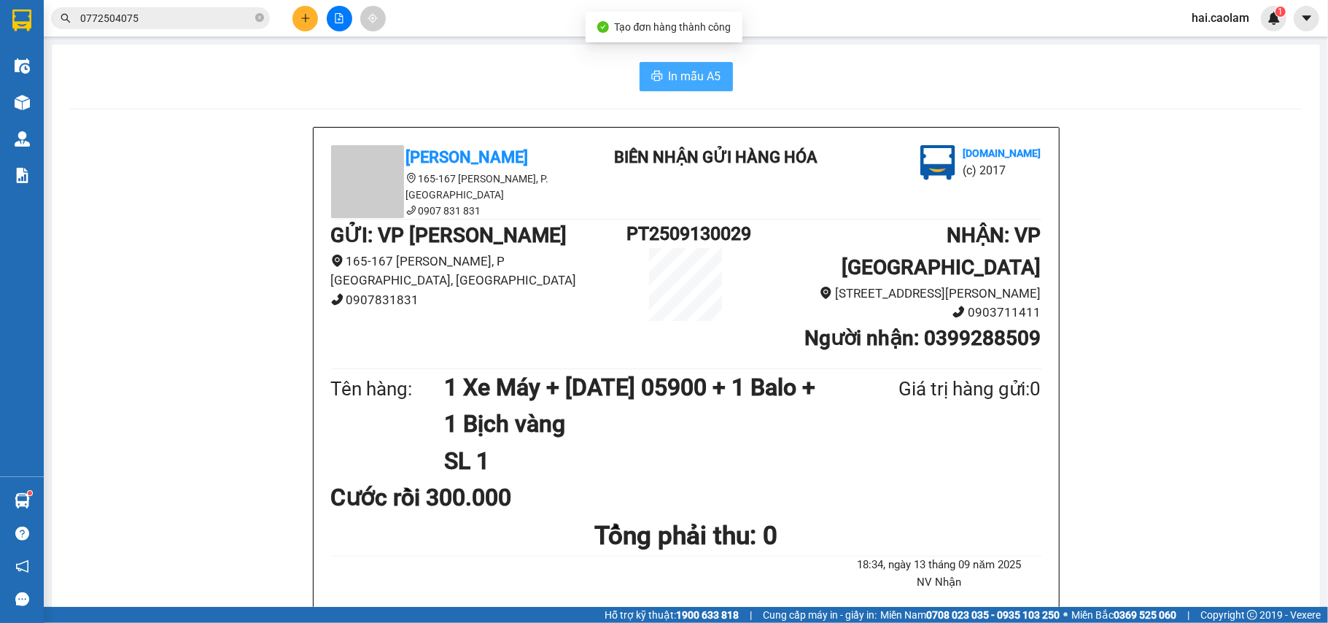
click at [677, 80] on span "In mẫu A5" at bounding box center [695, 76] width 52 height 18
